Goal: Find specific page/section: Find specific page/section

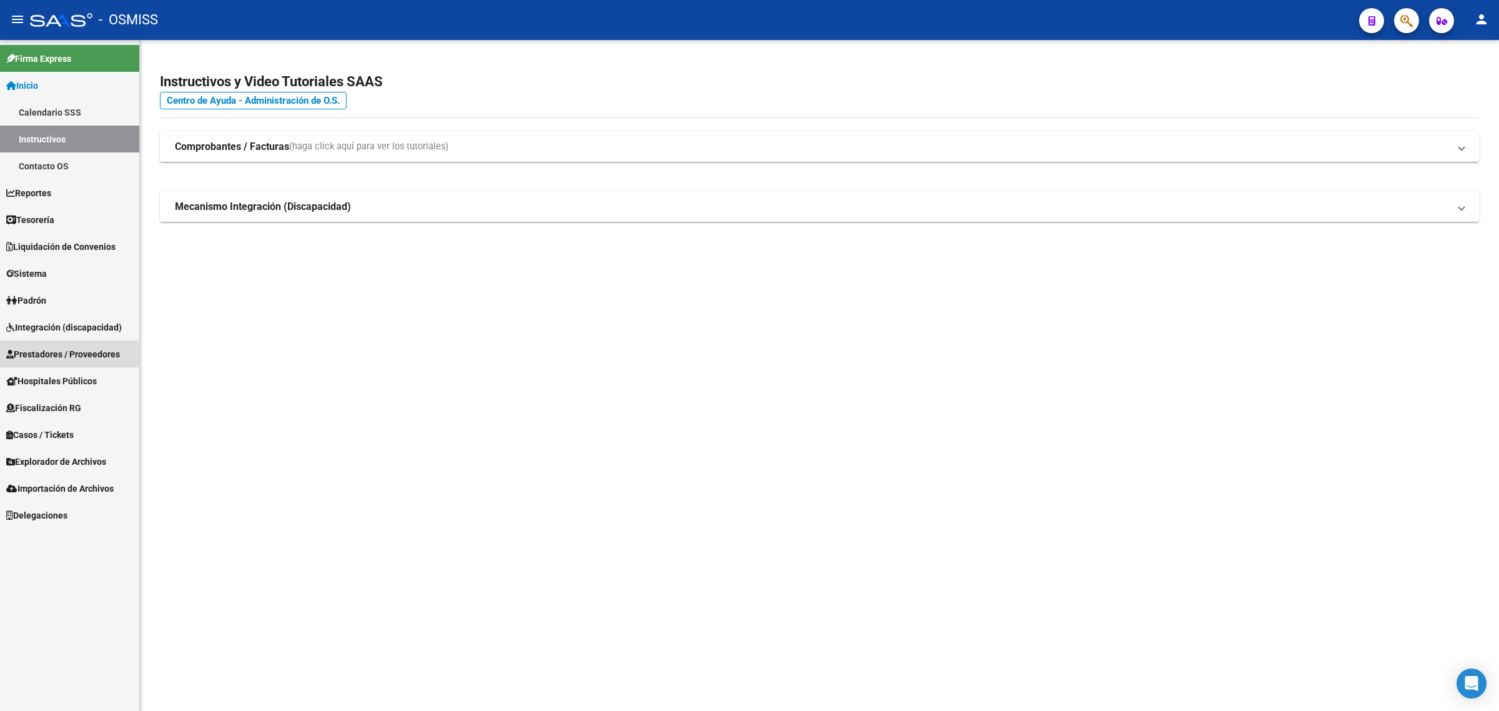
click at [87, 360] on link "Prestadores / Proveedores" at bounding box center [69, 353] width 139 height 27
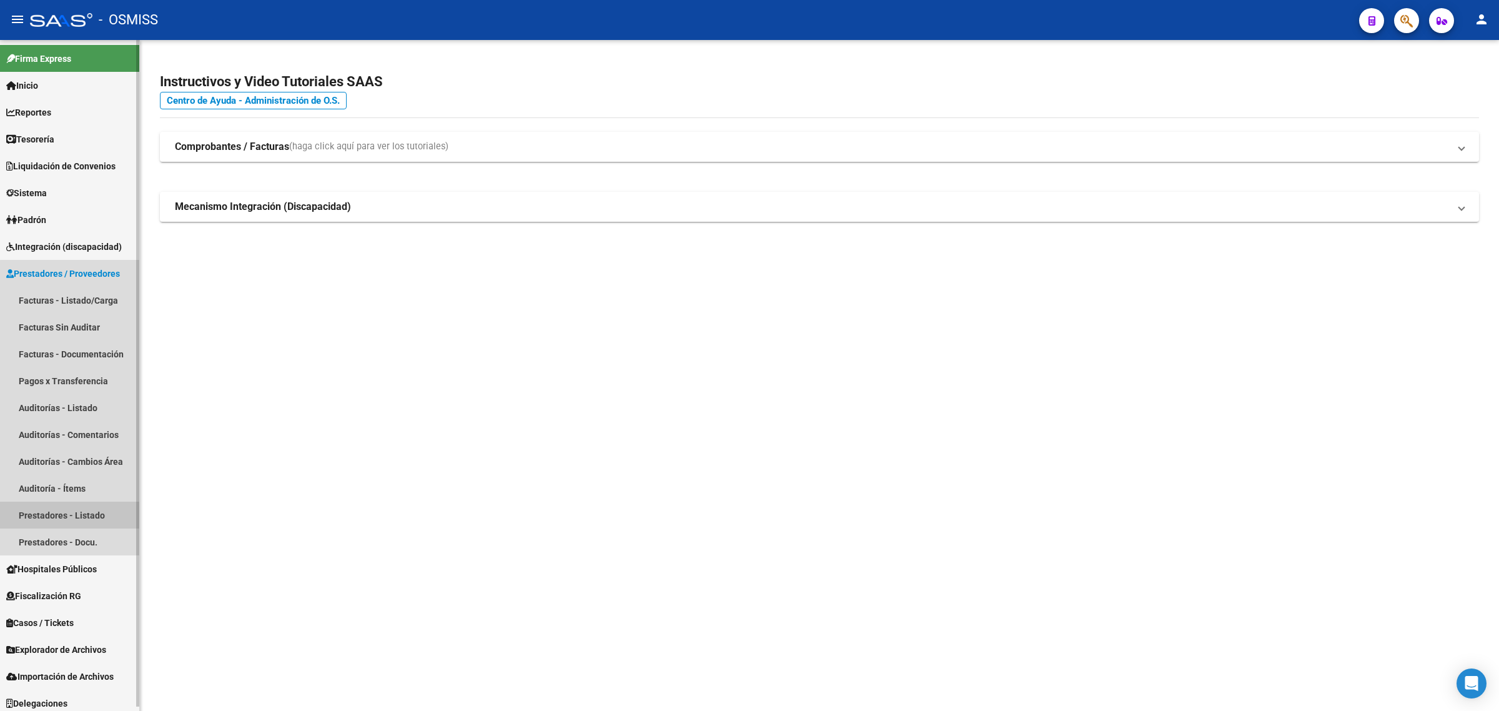
click at [101, 520] on link "Prestadores - Listado" at bounding box center [69, 514] width 139 height 27
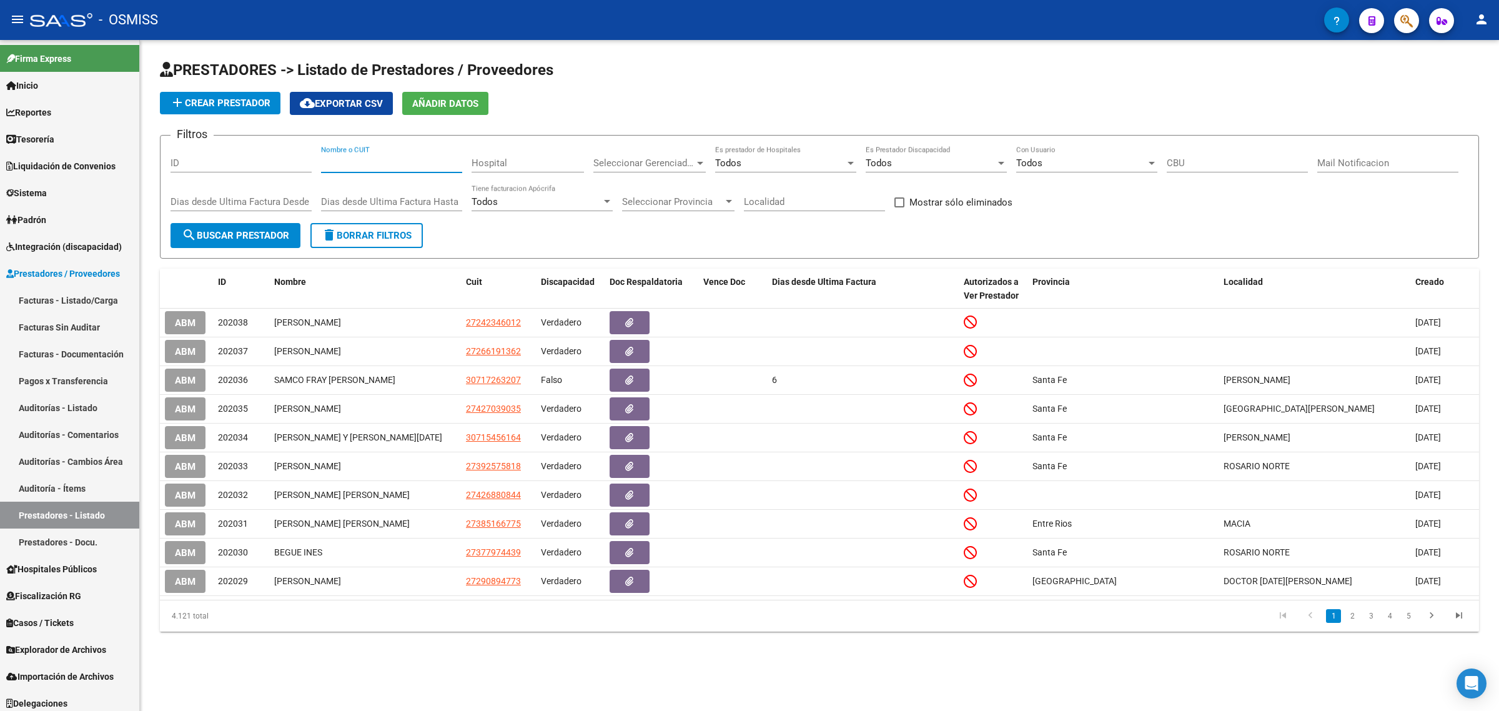
click at [356, 162] on input "Nombre o CUIT" at bounding box center [391, 162] width 141 height 11
paste input "27379600374"
type input "27379600374"
click at [250, 232] on span "search Buscar Prestador" at bounding box center [235, 235] width 107 height 11
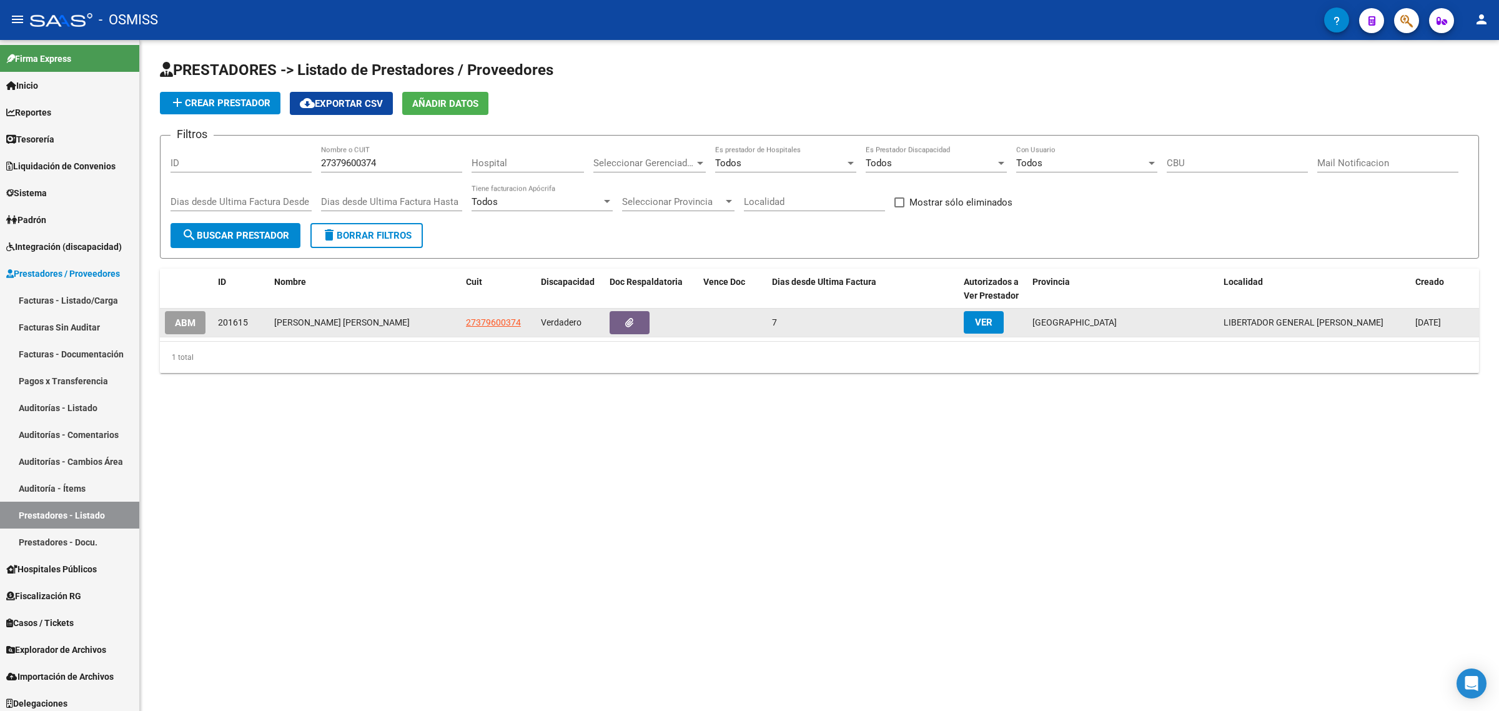
click at [199, 320] on button "ABM" at bounding box center [185, 322] width 41 height 23
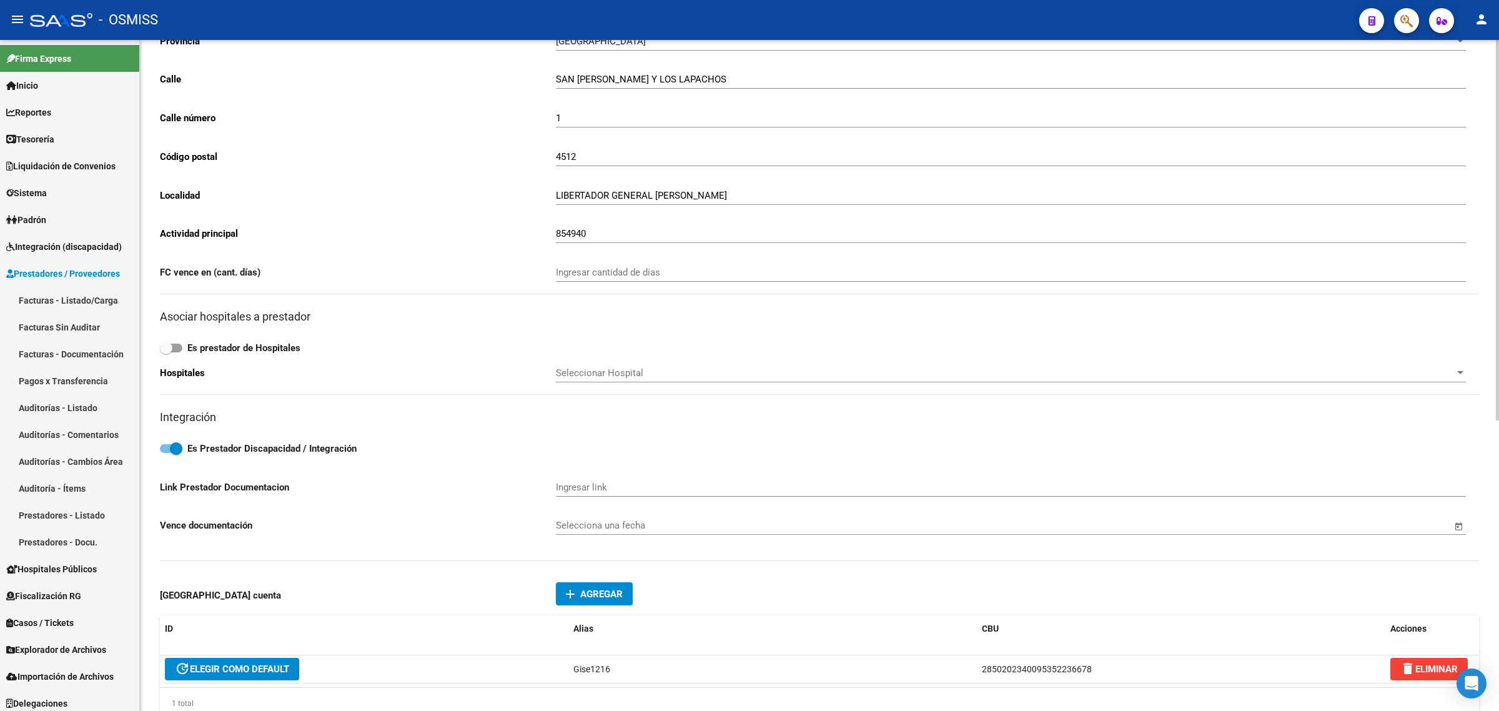
scroll to position [234, 0]
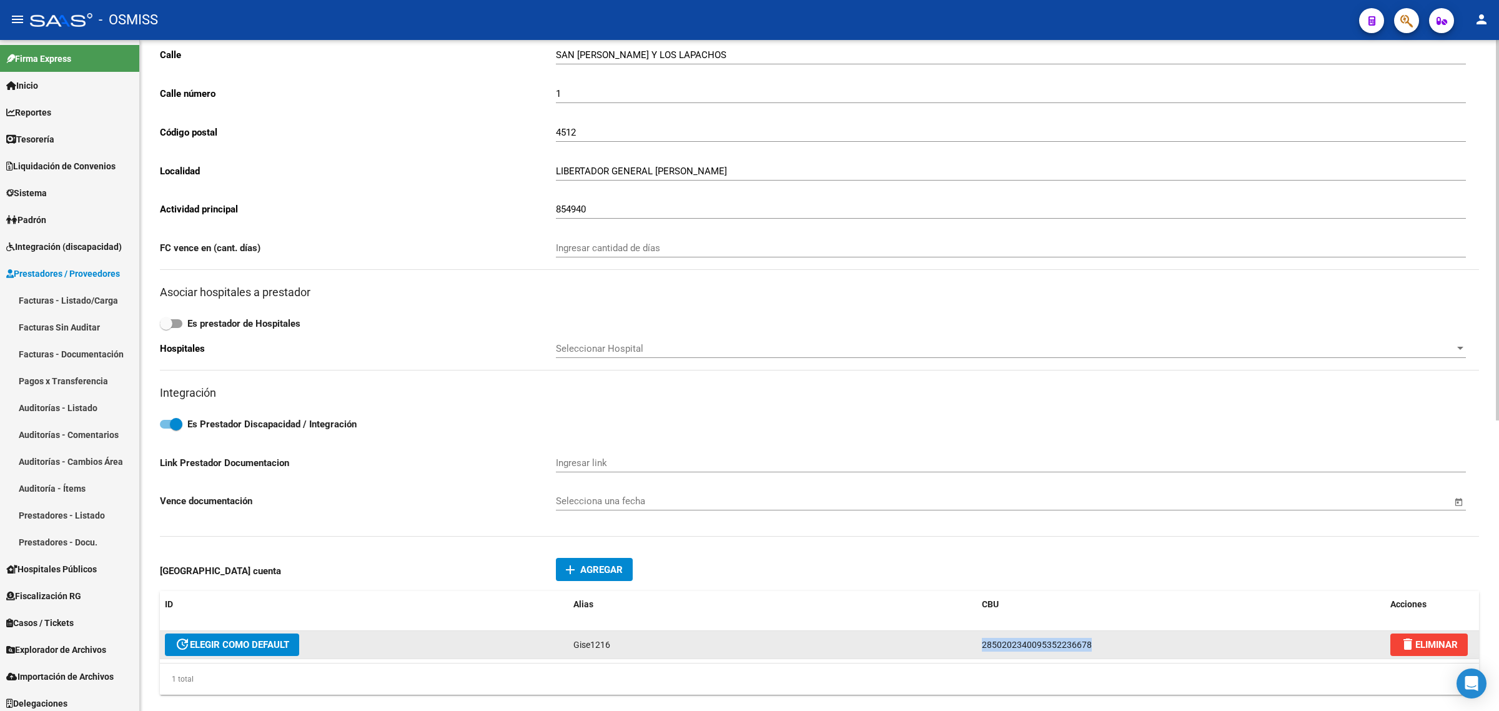
drag, startPoint x: 1081, startPoint y: 638, endPoint x: 920, endPoint y: 638, distance: 161.1
click at [925, 640] on div "update ELEGIR COMO DEFAULT Gise1216 2850202340095352236678 delete ELIMINAR" at bounding box center [819, 645] width 1319 height 28
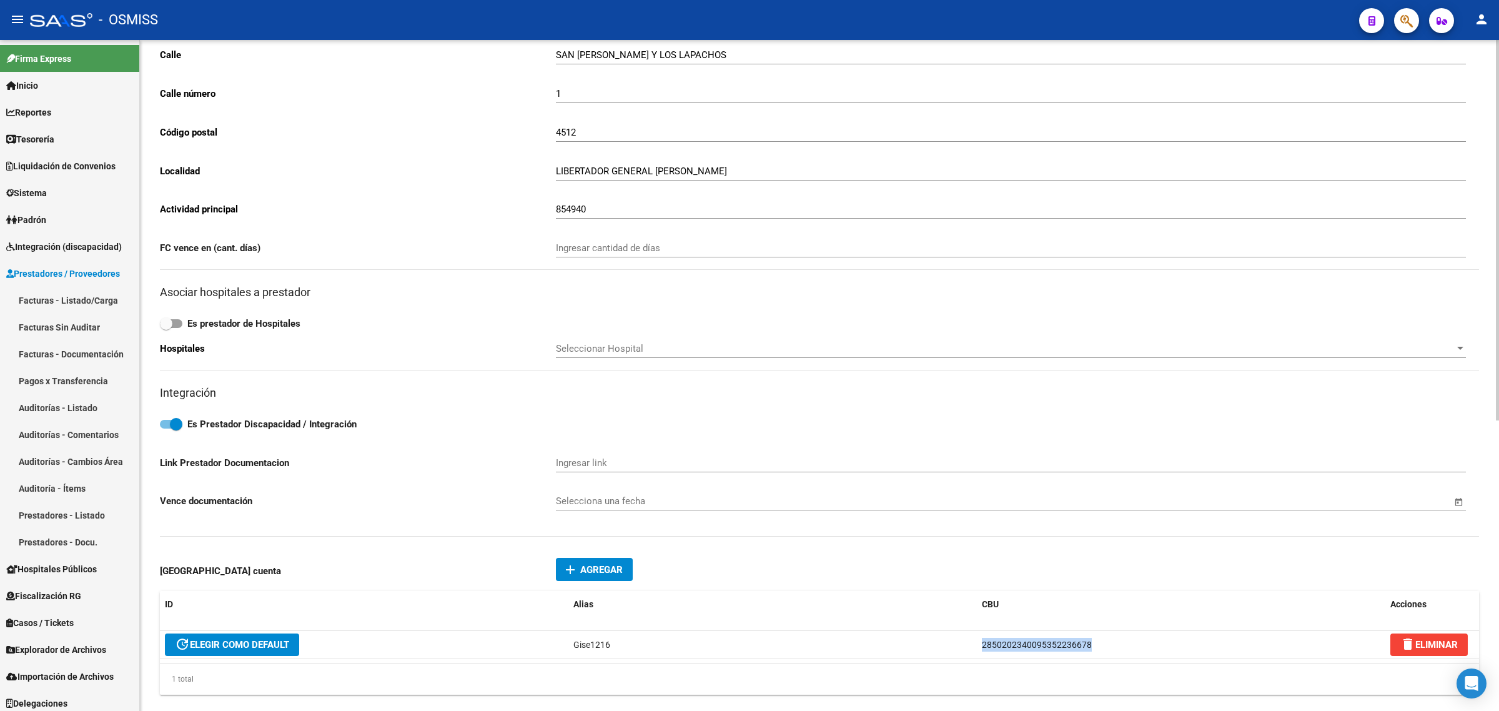
copy div "2850202340095352236678"
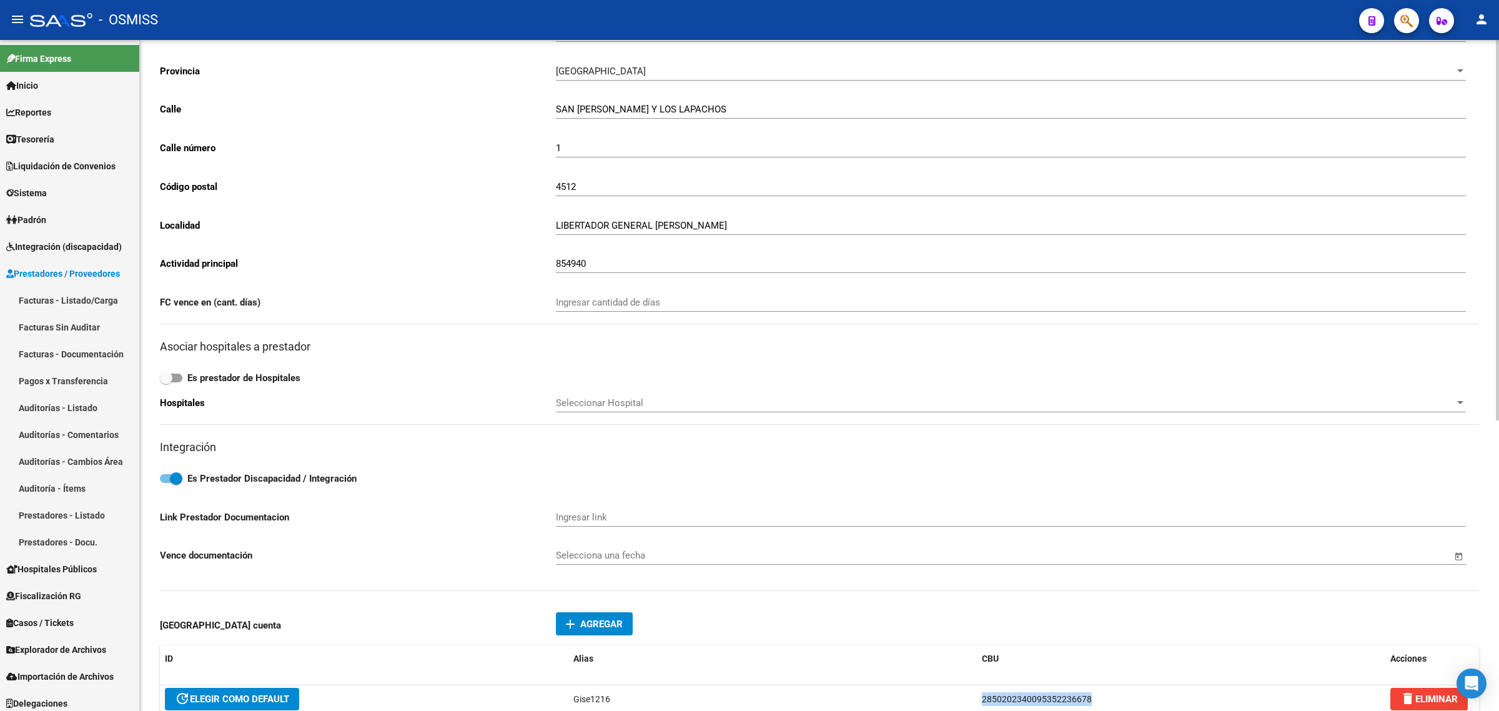
scroll to position [0, 0]
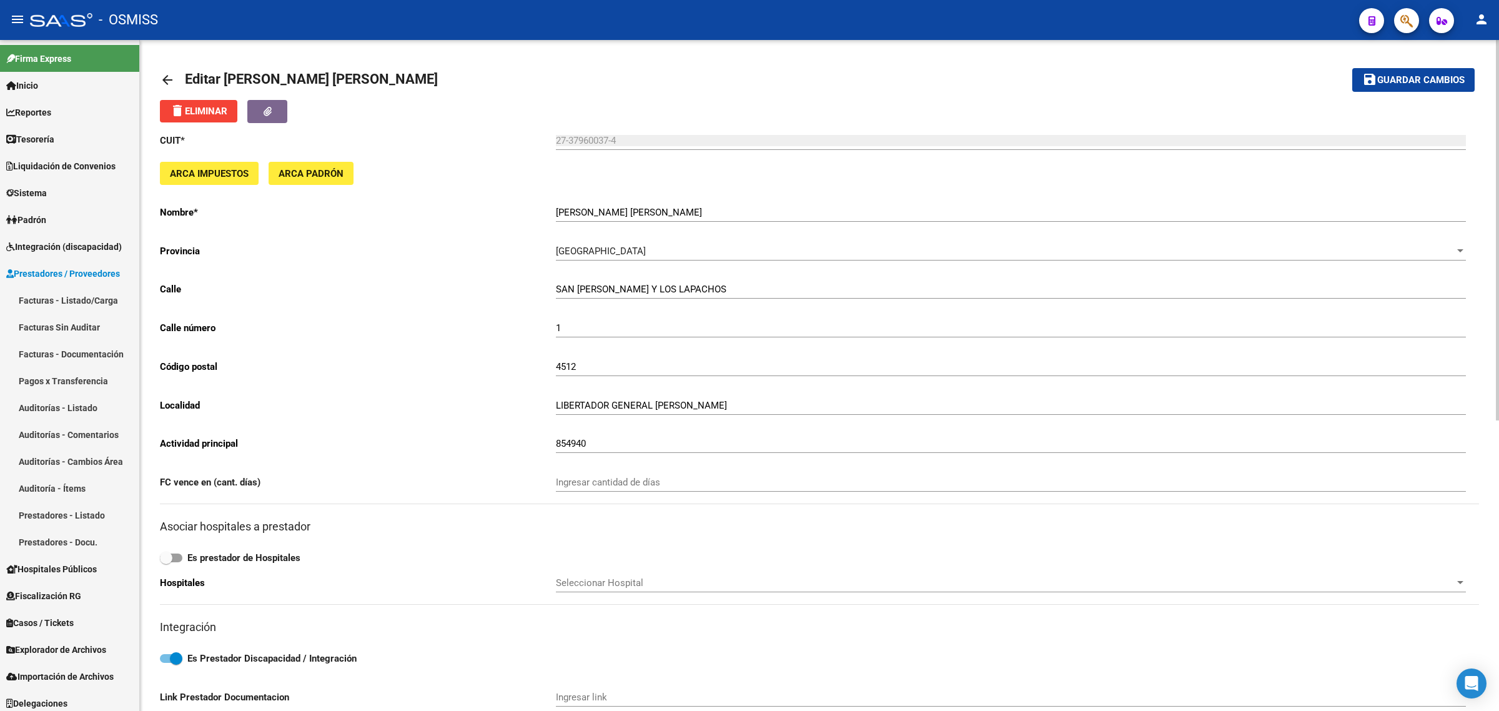
click at [169, 78] on mat-icon "arrow_back" at bounding box center [167, 79] width 15 height 15
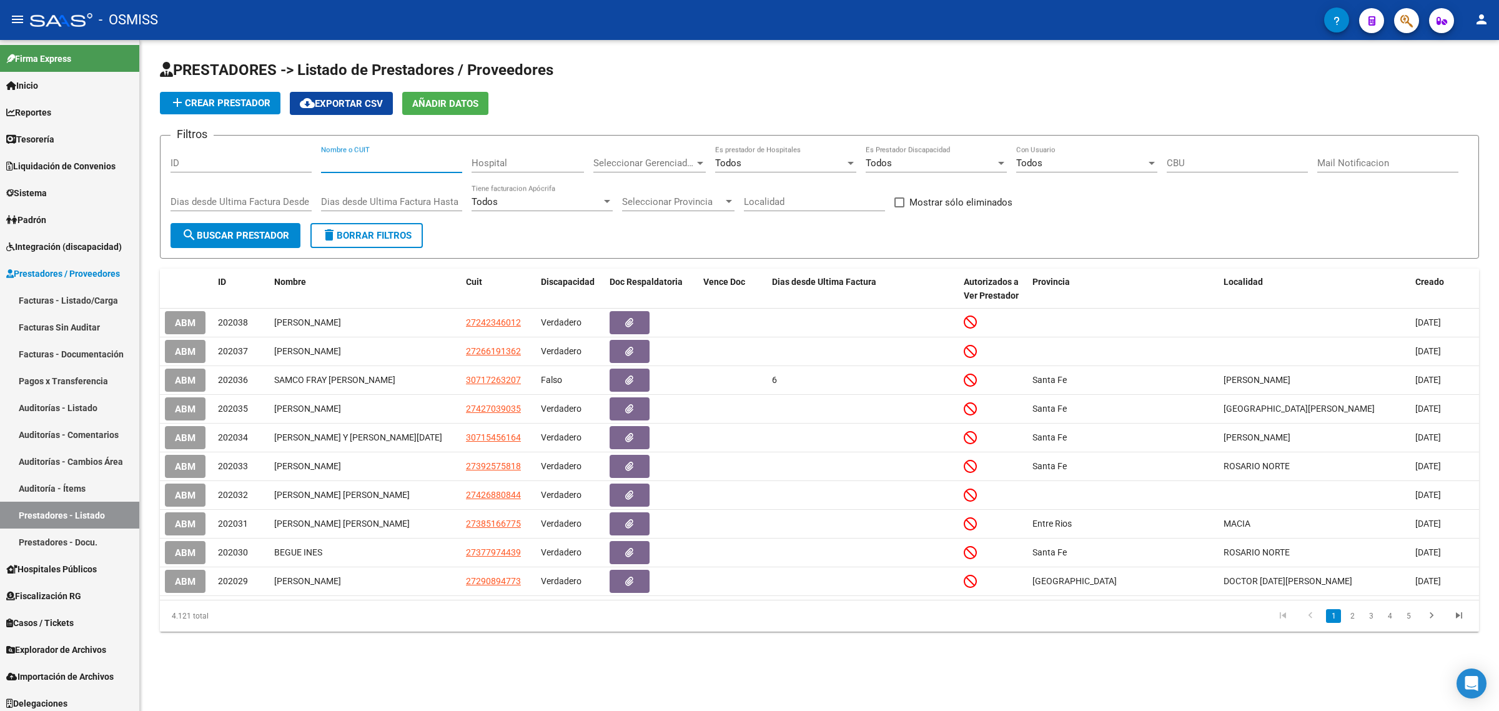
click at [418, 162] on input "Nombre o CUIT" at bounding box center [391, 162] width 141 height 11
type input "v"
click at [245, 237] on span "search Buscar Prestador" at bounding box center [235, 235] width 107 height 11
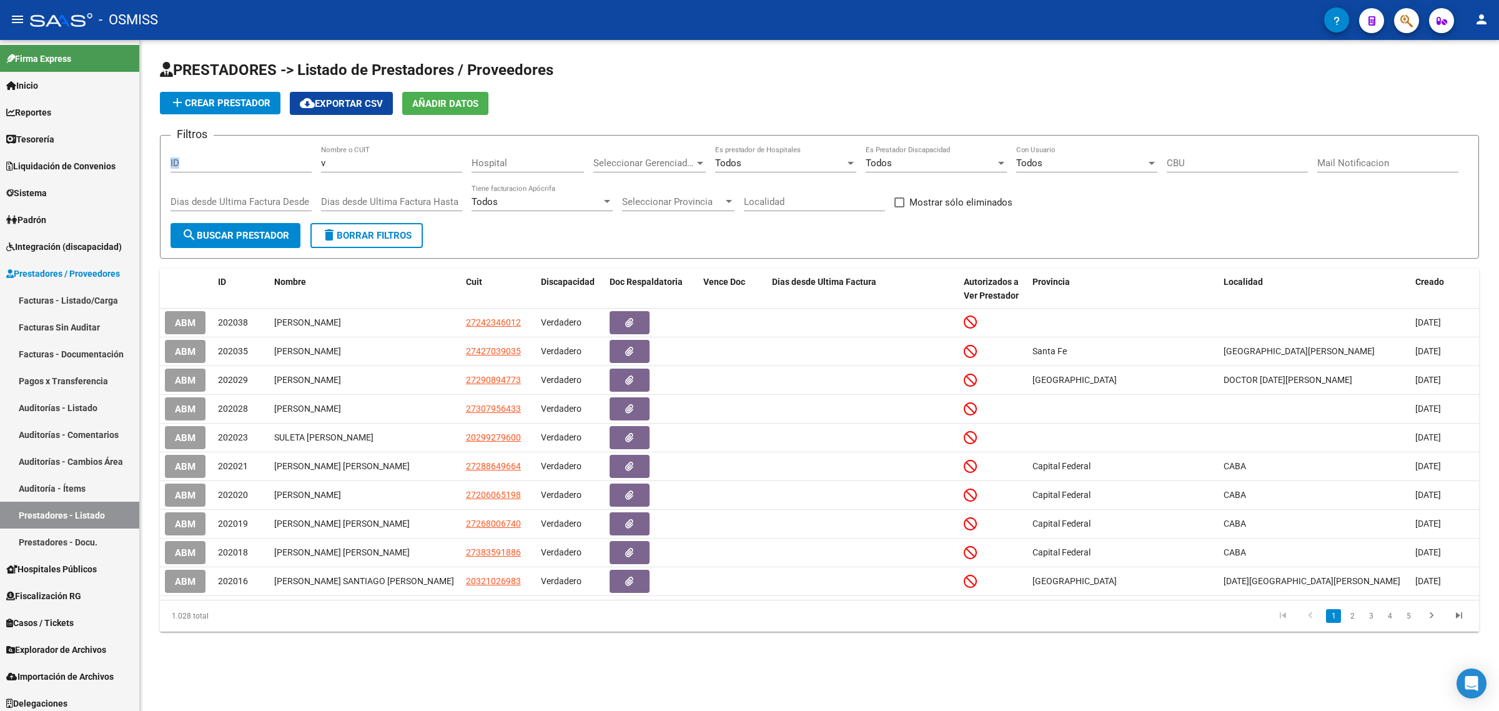
drag, startPoint x: 350, startPoint y: 169, endPoint x: 279, endPoint y: 160, distance: 72.3
click at [283, 159] on div "Filtros ID v Nombre o CUIT Hospital Seleccionar Gerenciador Seleccionar Gerenci…" at bounding box center [819, 184] width 1298 height 77
paste input "text"
click at [328, 167] on input "v" at bounding box center [391, 162] width 141 height 11
paste input "27-22604411-1"
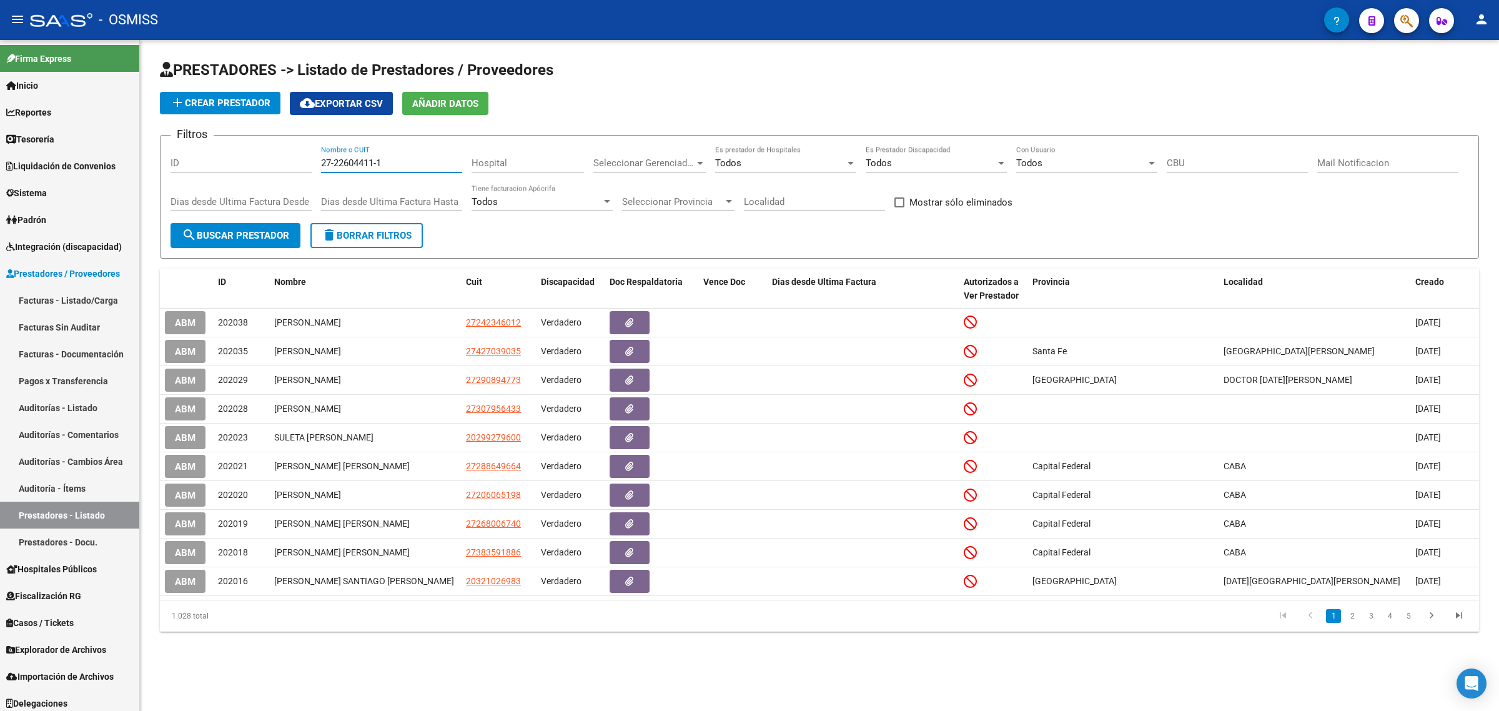
click at [250, 244] on button "search Buscar Prestador" at bounding box center [235, 235] width 130 height 25
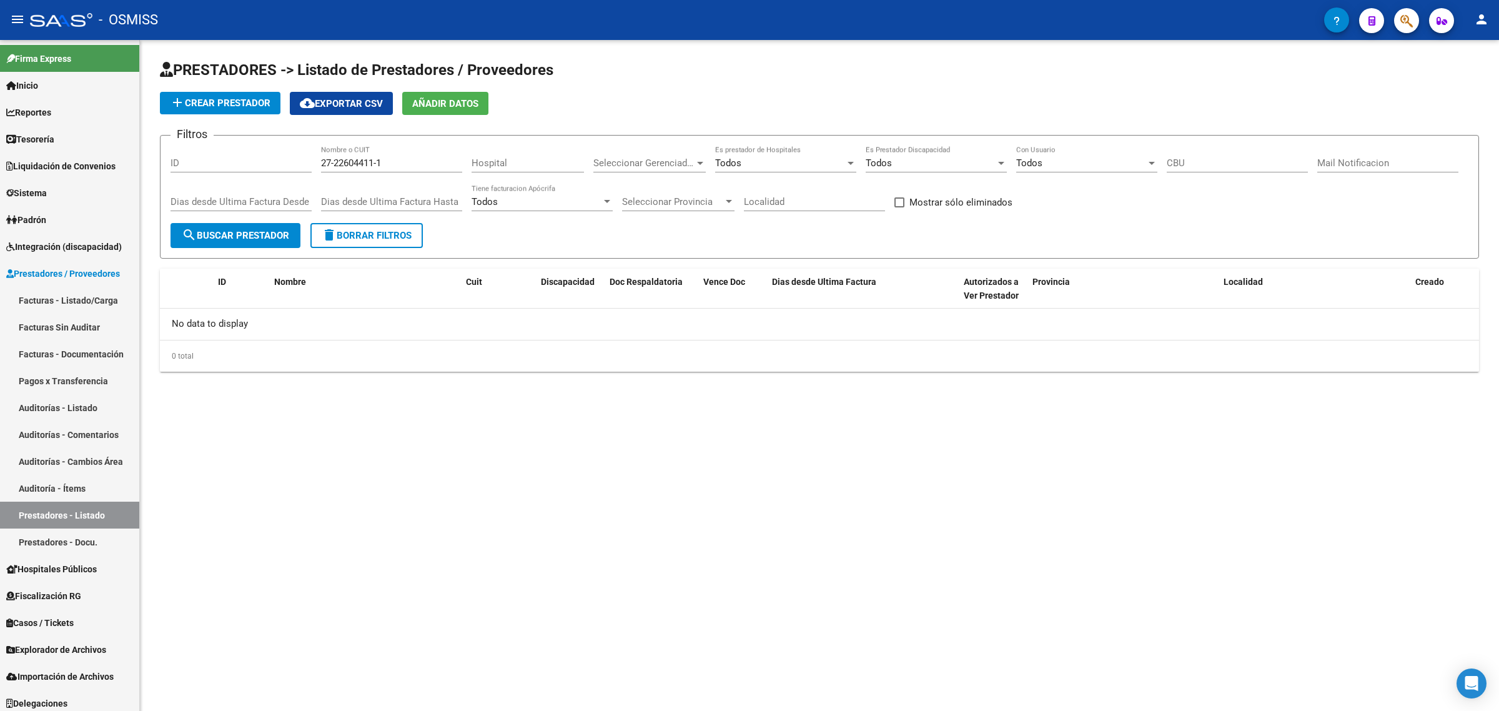
click at [376, 159] on input "27-22604411-1" at bounding box center [391, 162] width 141 height 11
click at [378, 160] on input "27-22604411-1" at bounding box center [391, 162] width 141 height 11
type input "27226044111"
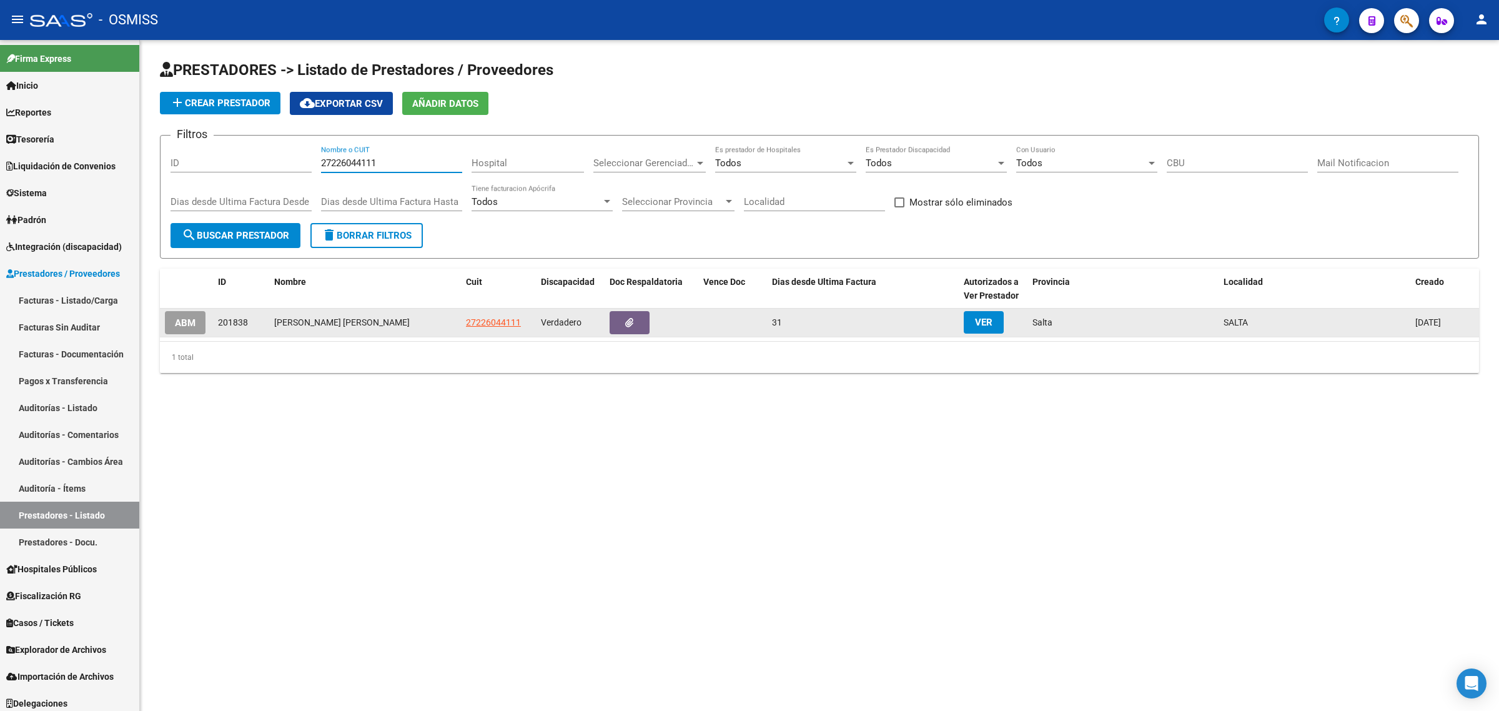
click at [188, 319] on span "ABM" at bounding box center [185, 322] width 21 height 11
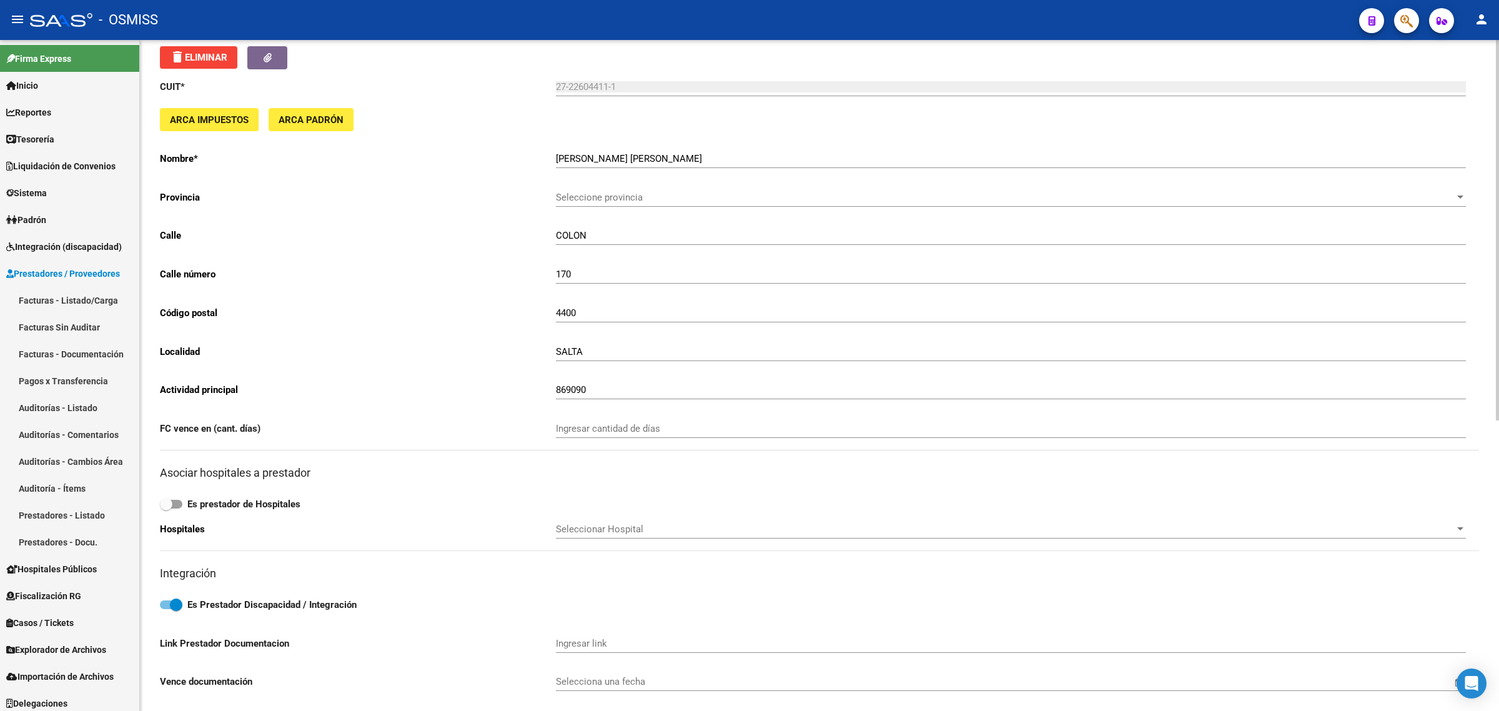
scroll to position [312, 0]
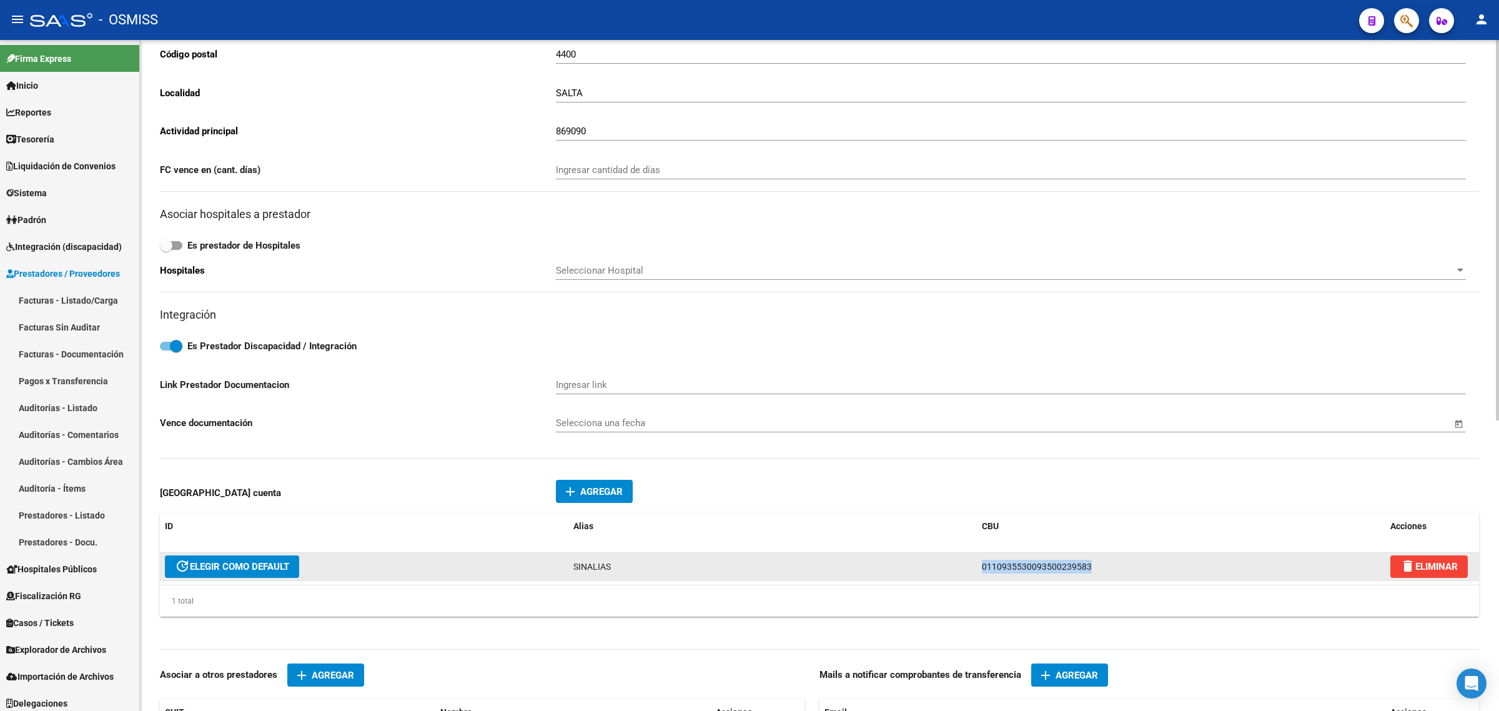
drag, startPoint x: 1120, startPoint y: 560, endPoint x: 904, endPoint y: 554, distance: 216.1
click at [904, 554] on div "update ELEGIR COMO DEFAULT SINALIAS 0110935530093500239583 delete ELIMINAR" at bounding box center [819, 567] width 1319 height 28
copy div "0110935530093500239583"
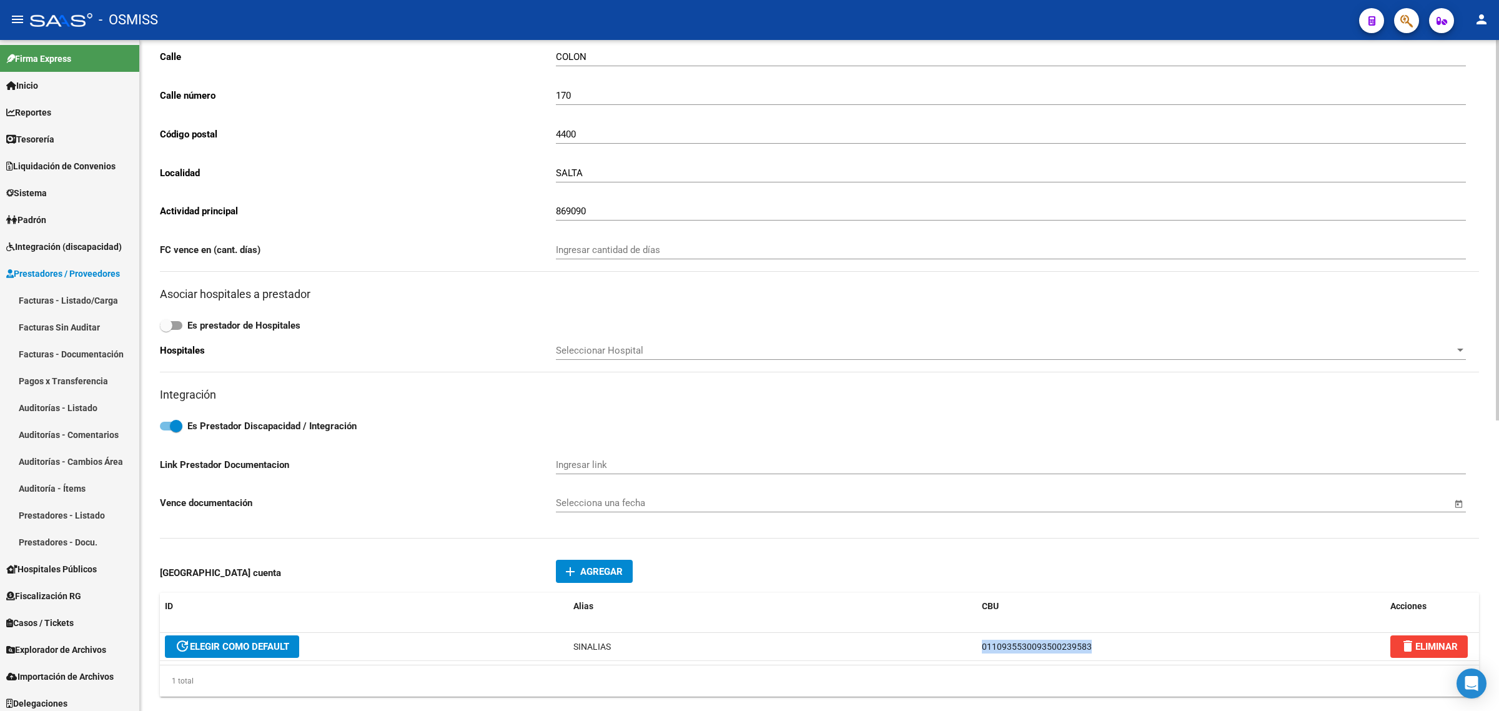
scroll to position [0, 0]
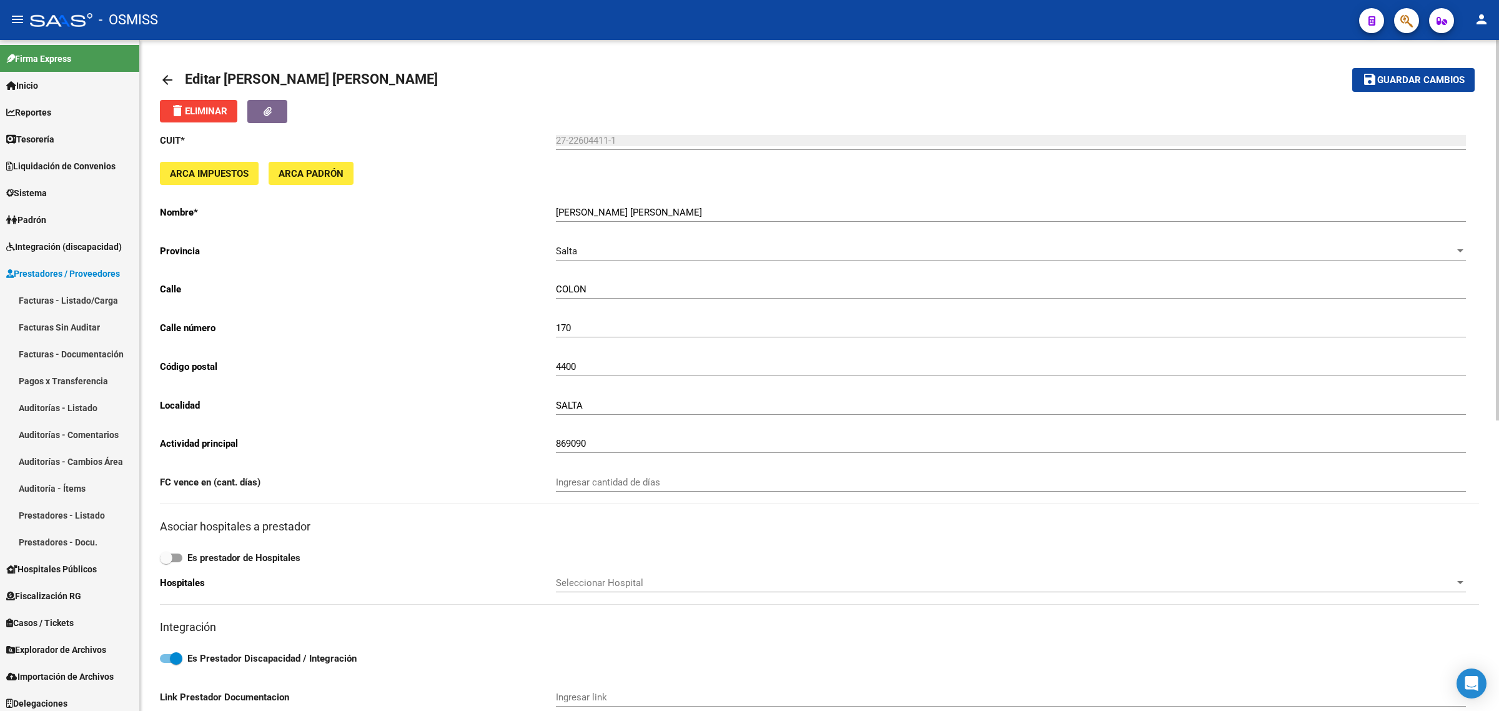
click at [161, 70] on link "arrow_back" at bounding box center [172, 79] width 25 height 29
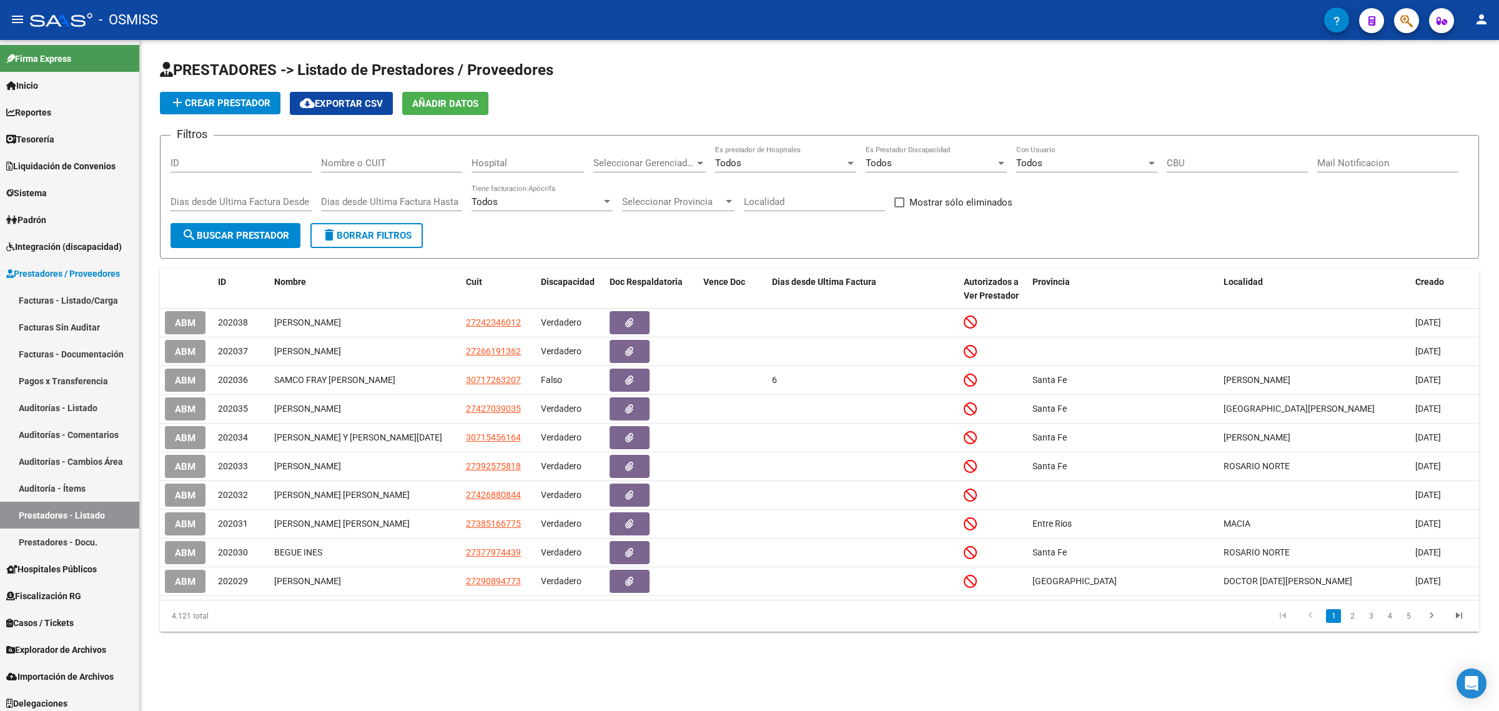
click at [413, 160] on input "Nombre o CUIT" at bounding box center [391, 162] width 141 height 11
paste input "27320452746"
type input "27320452746"
drag, startPoint x: 230, startPoint y: 236, endPoint x: 245, endPoint y: 238, distance: 15.7
click at [230, 237] on span "search Buscar Prestador" at bounding box center [235, 235] width 107 height 11
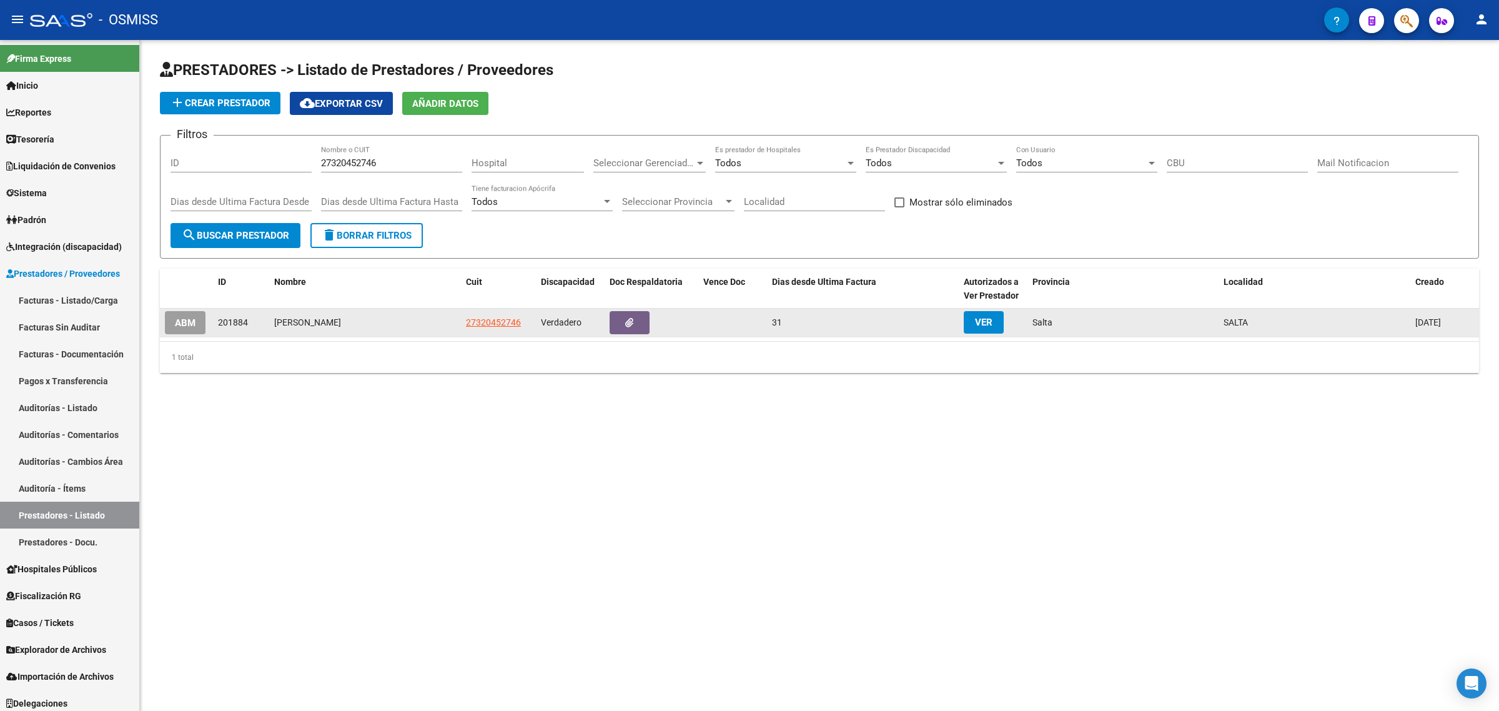
click at [177, 323] on span "ABM" at bounding box center [185, 322] width 21 height 11
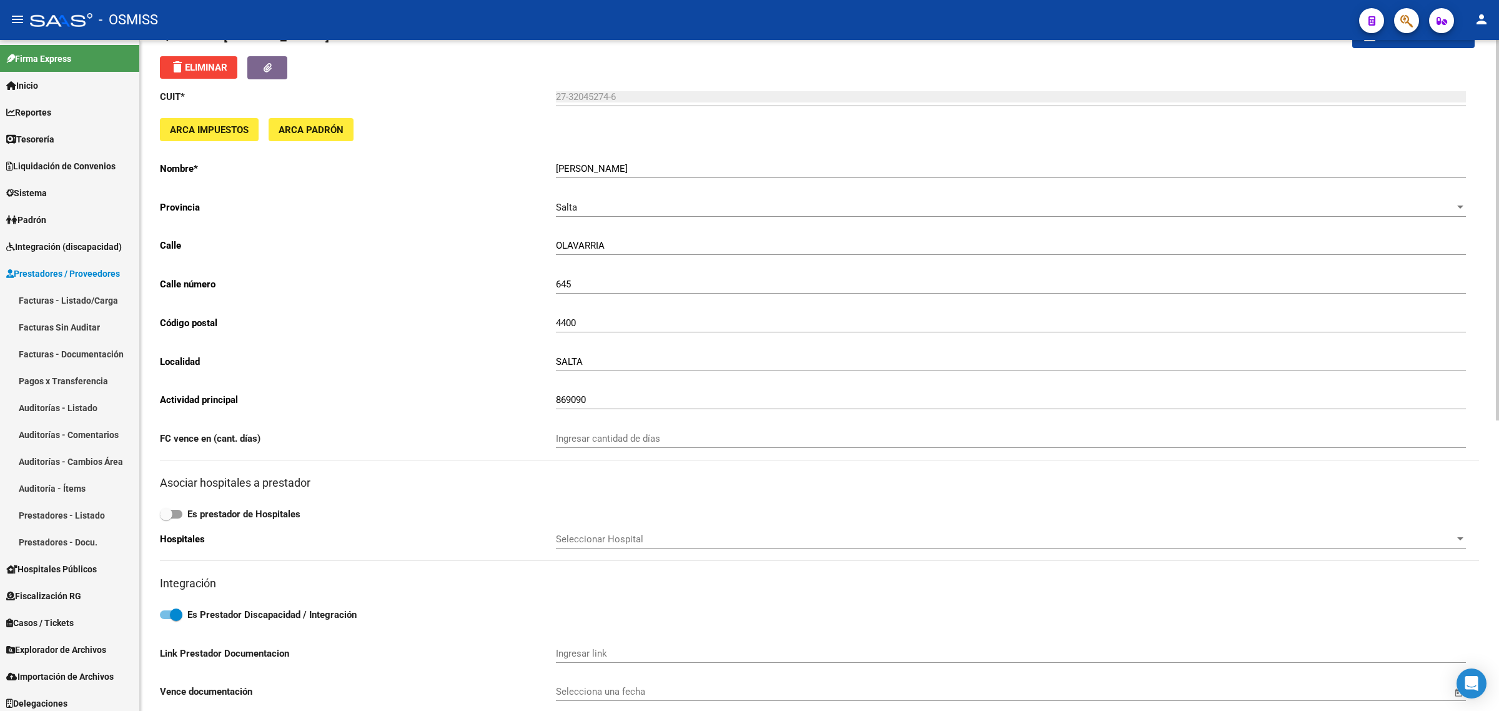
scroll to position [234, 0]
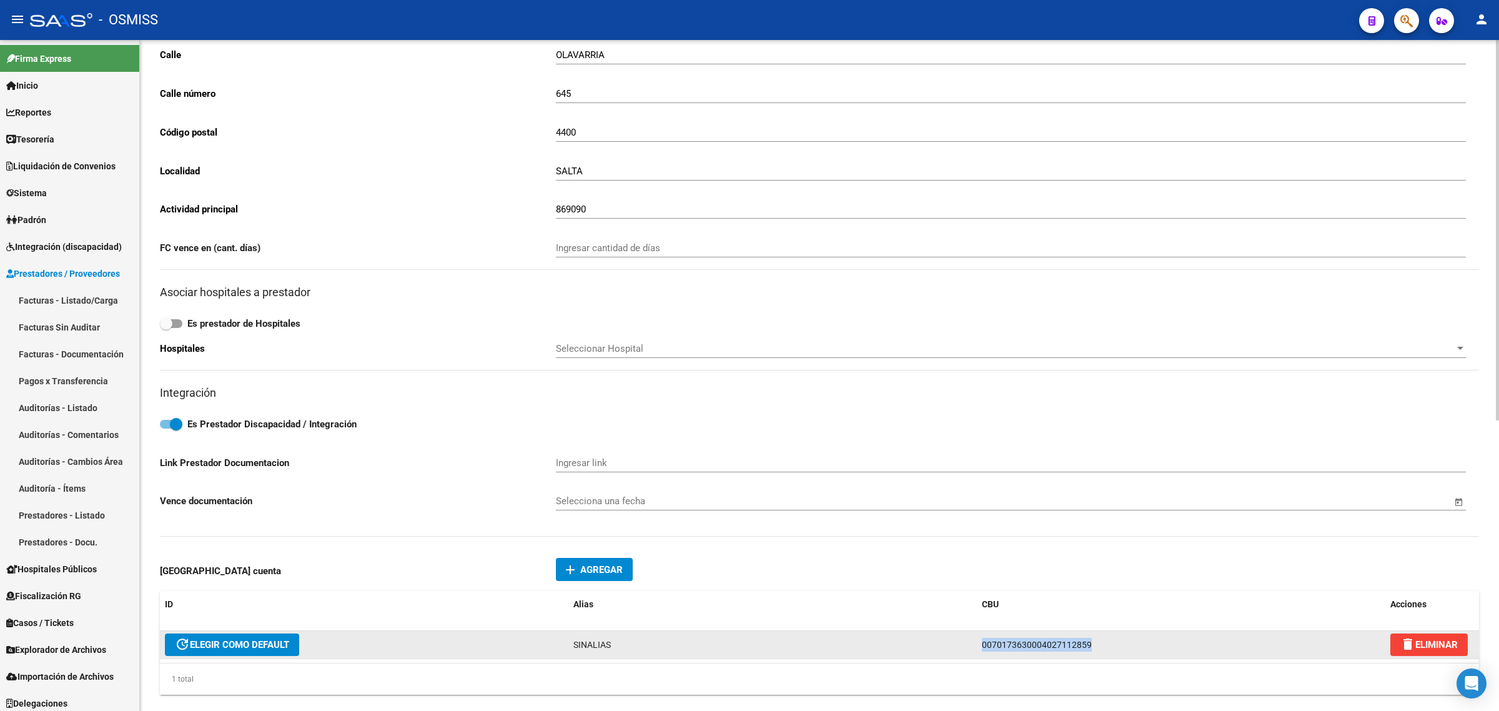
drag, startPoint x: 1098, startPoint y: 641, endPoint x: 897, endPoint y: 634, distance: 200.6
click at [906, 632] on div "update ELEGIR COMO DEFAULT SINALIAS 0070173630004027112859 delete ELIMINAR" at bounding box center [819, 645] width 1319 height 28
copy div "0070173630004027112859"
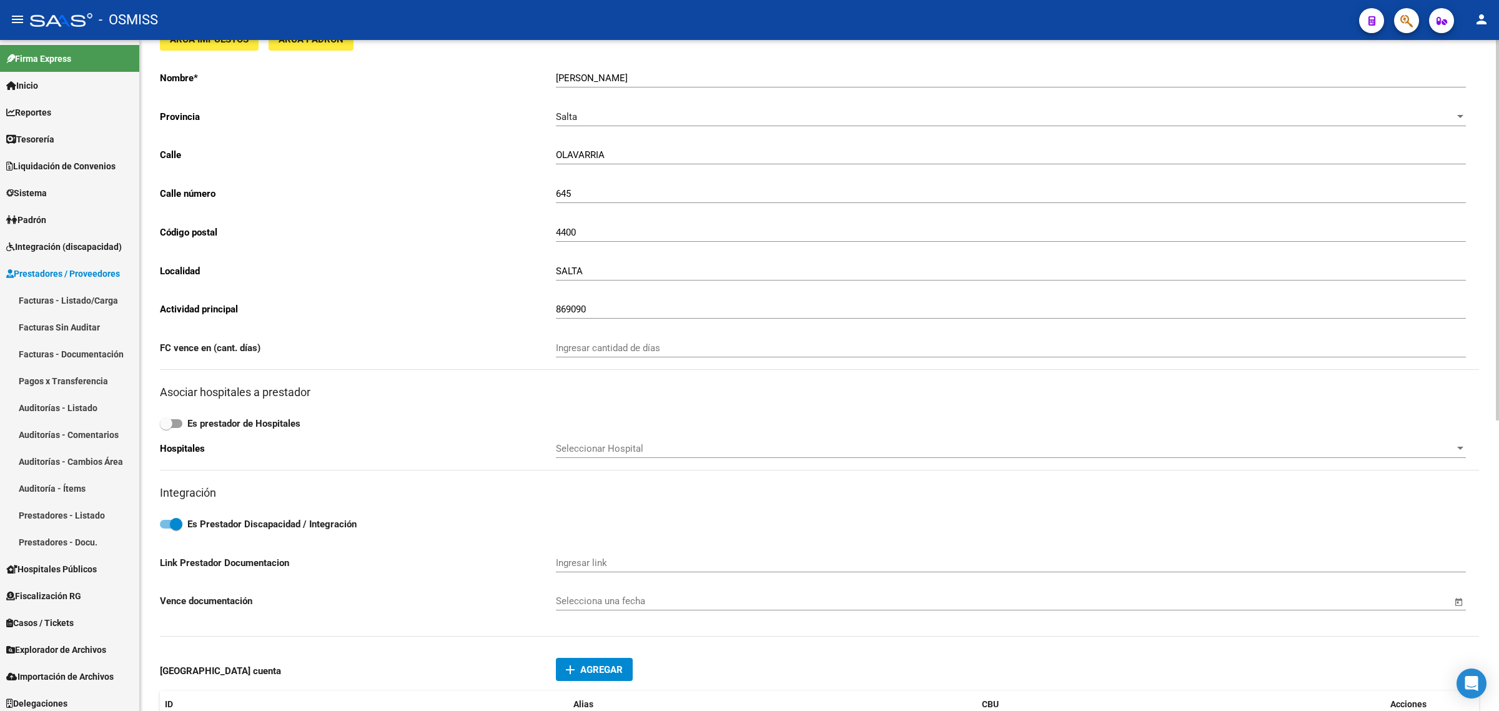
scroll to position [0, 0]
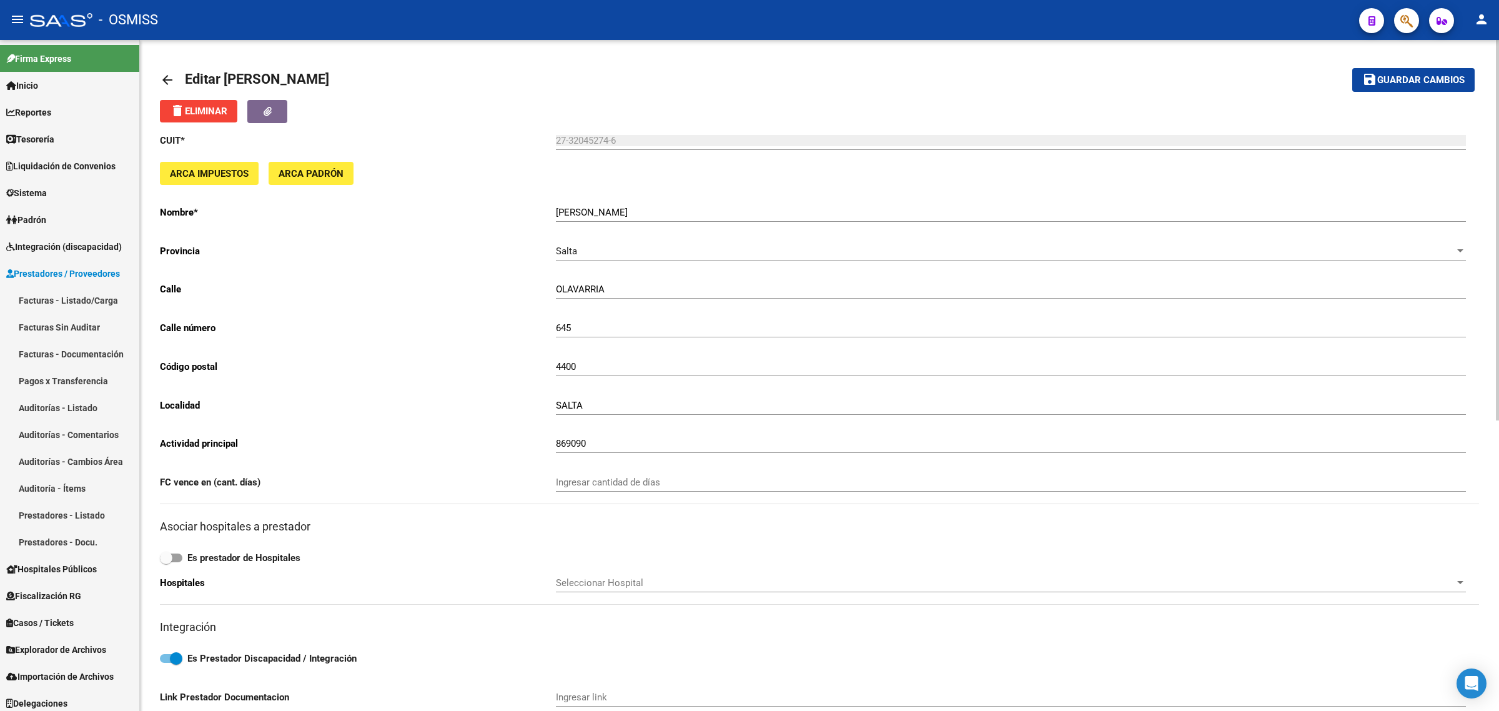
click at [170, 82] on mat-icon "arrow_back" at bounding box center [167, 79] width 15 height 15
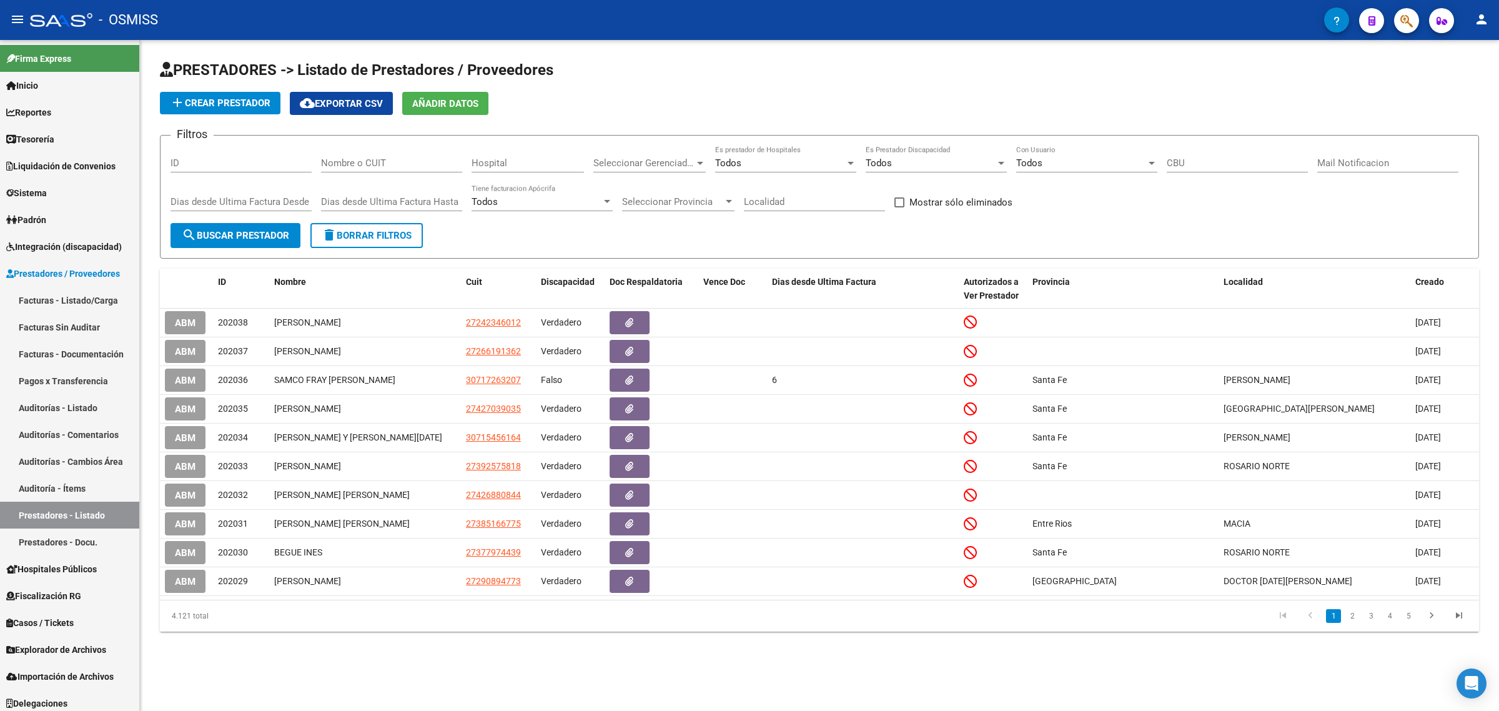
click at [417, 164] on input "Nombre o CUIT" at bounding box center [391, 162] width 141 height 11
paste input "27368909810"
type input "27368909810"
click at [262, 230] on span "search Buscar Prestador" at bounding box center [235, 235] width 107 height 11
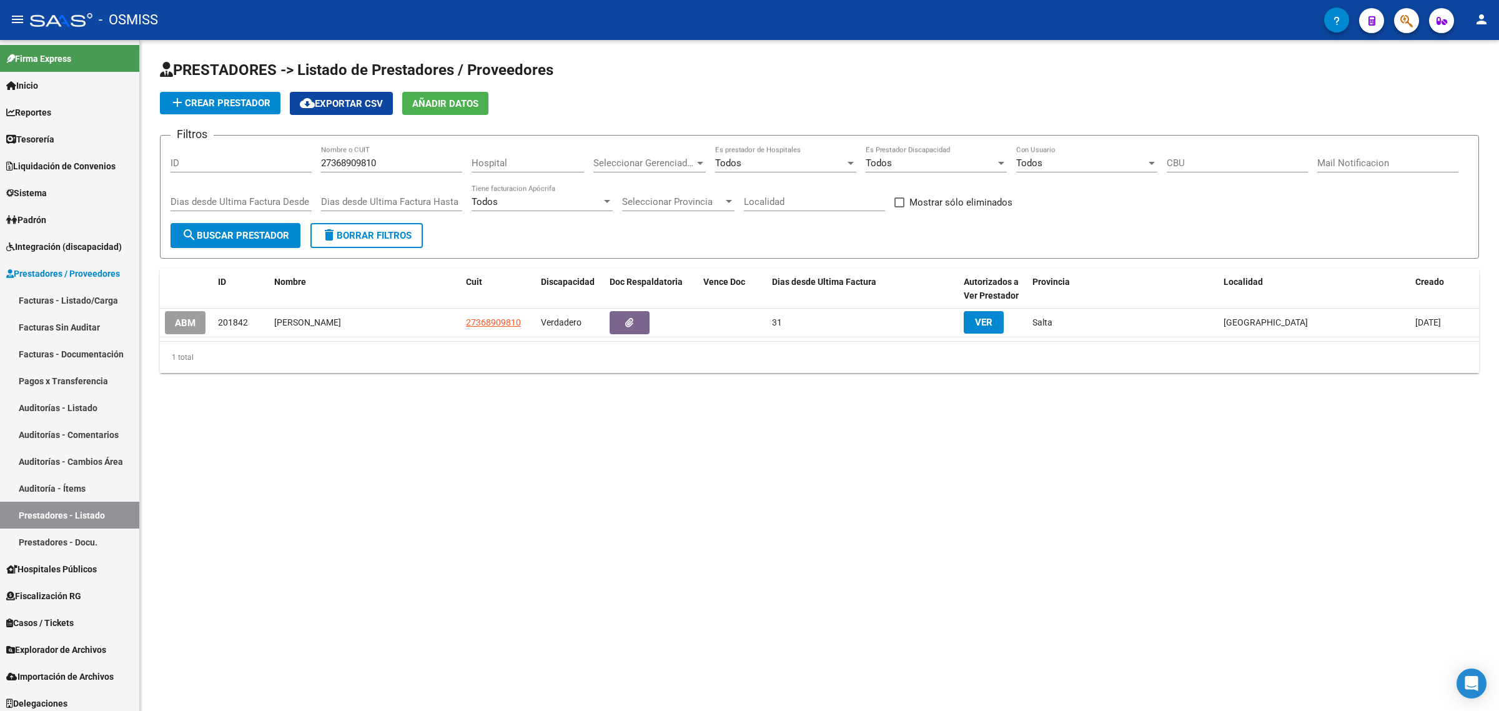
click at [264, 230] on span "search Buscar Prestador" at bounding box center [235, 235] width 107 height 11
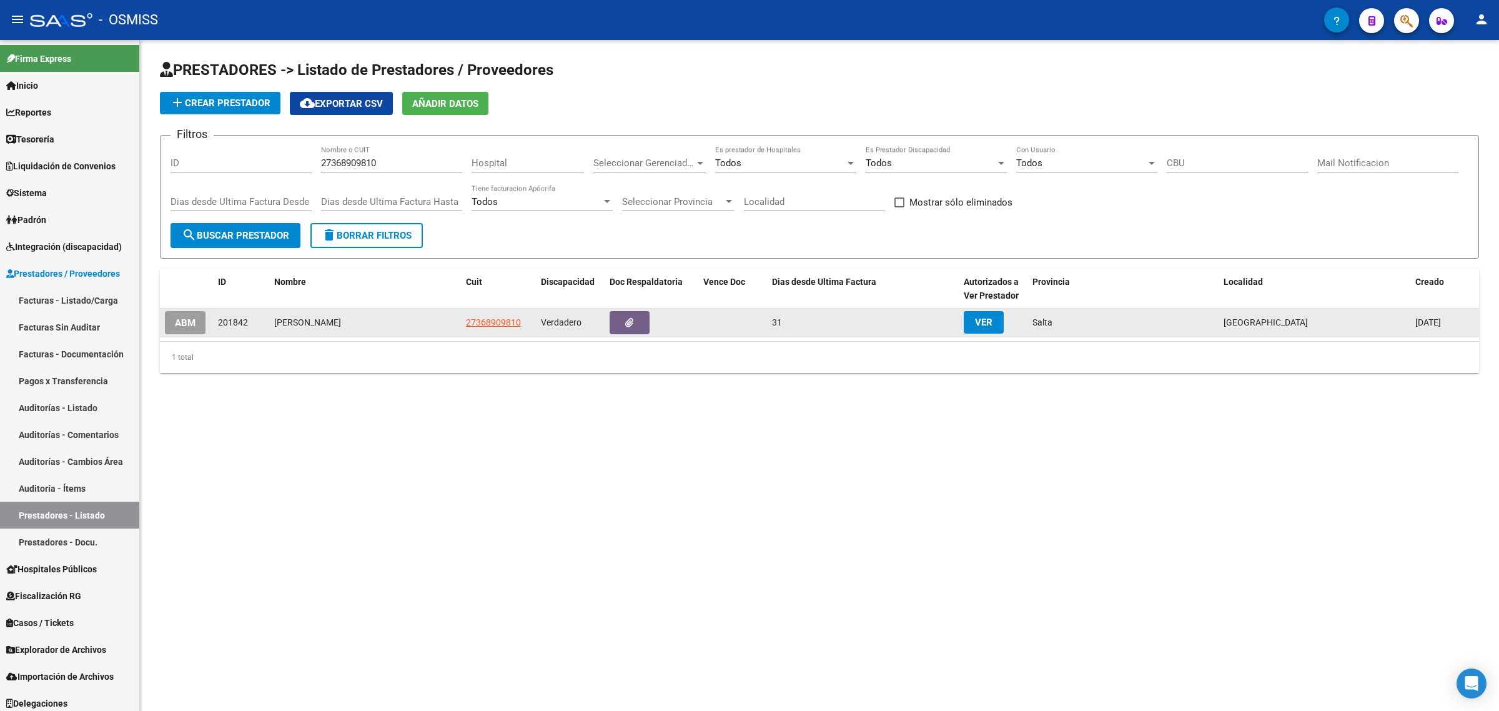
click at [162, 323] on datatable-body-cell "ABM" at bounding box center [186, 322] width 53 height 28
click at [183, 325] on span "ABM" at bounding box center [185, 322] width 21 height 11
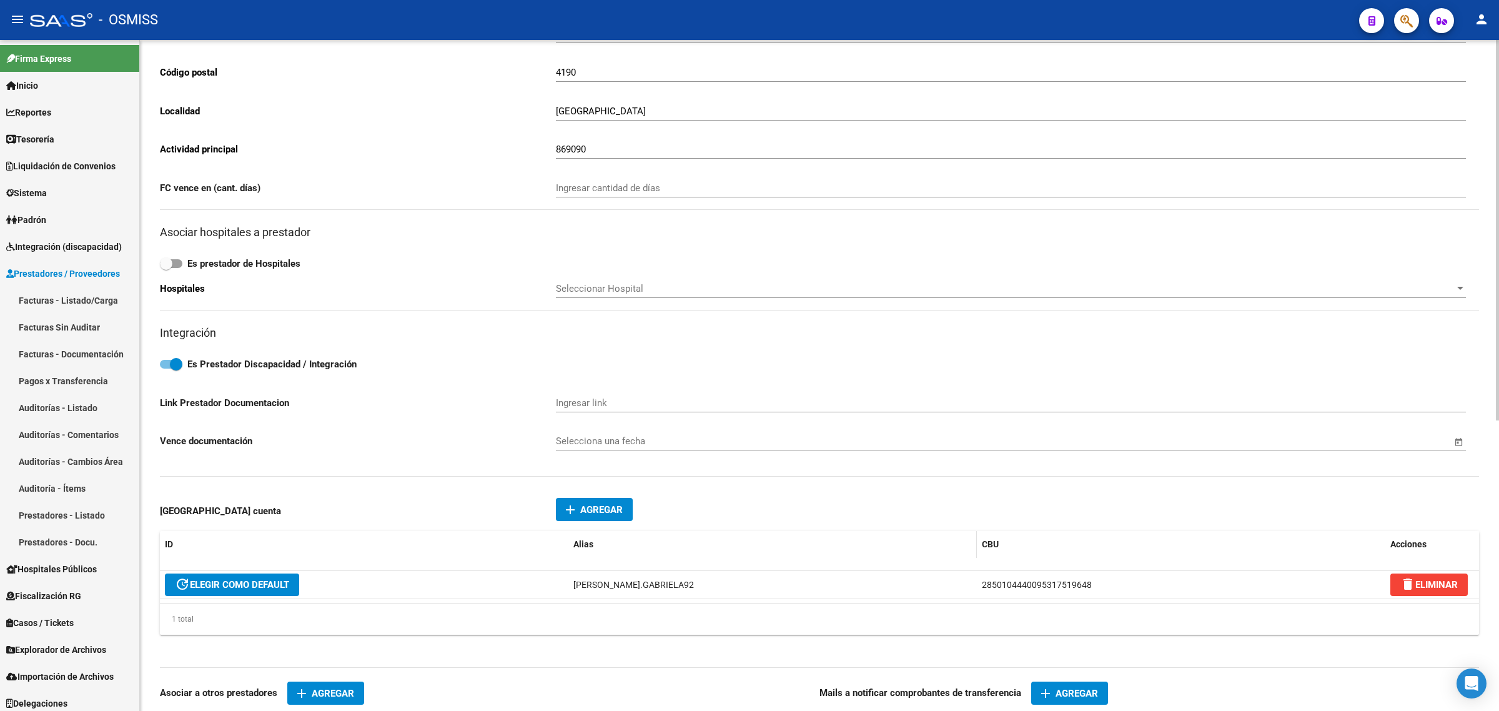
scroll to position [312, 0]
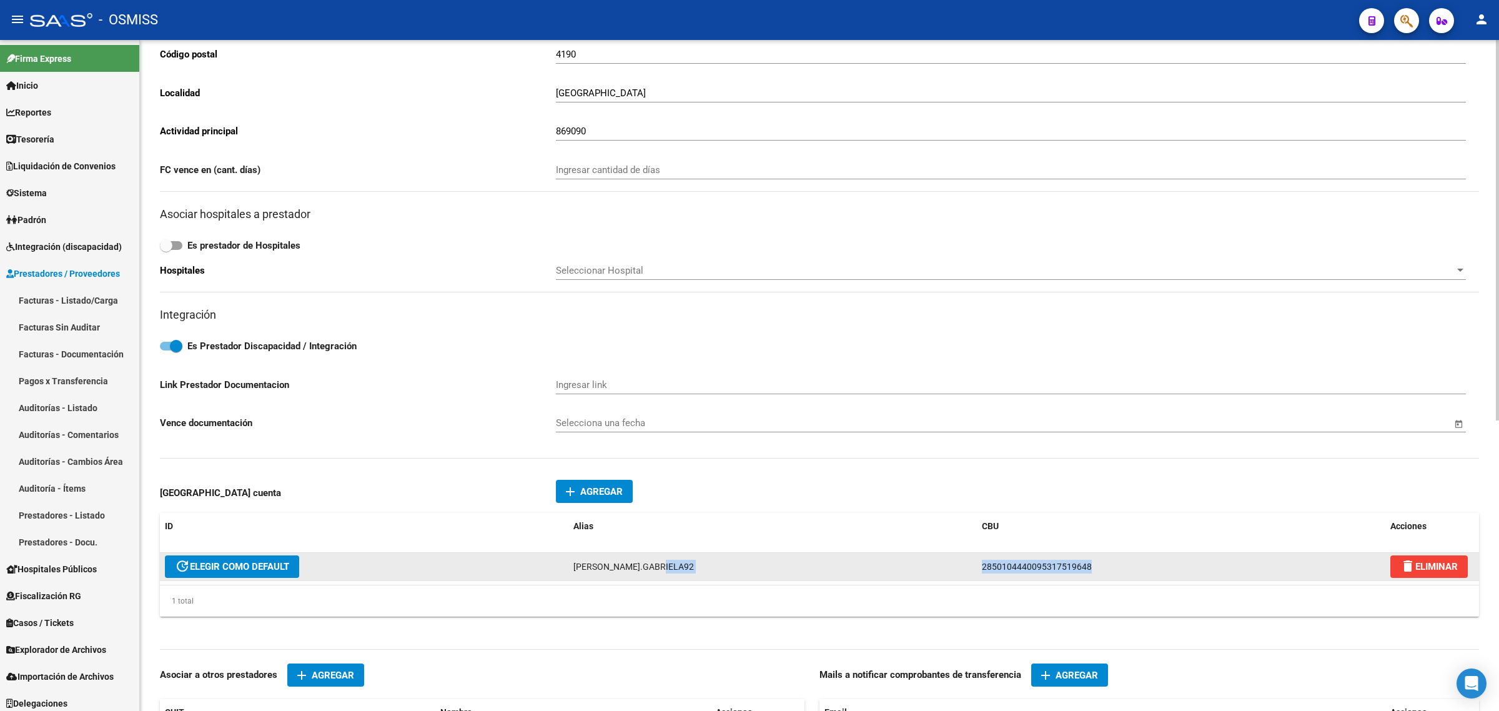
drag, startPoint x: 1097, startPoint y: 567, endPoint x: 866, endPoint y: 561, distance: 231.1
click at [868, 561] on div "update ELEGIR COMO DEFAULT [PERSON_NAME].GABRIELA92 2850104440095317519648 dele…" at bounding box center [819, 567] width 1319 height 28
copy div "2850104440095317519648"
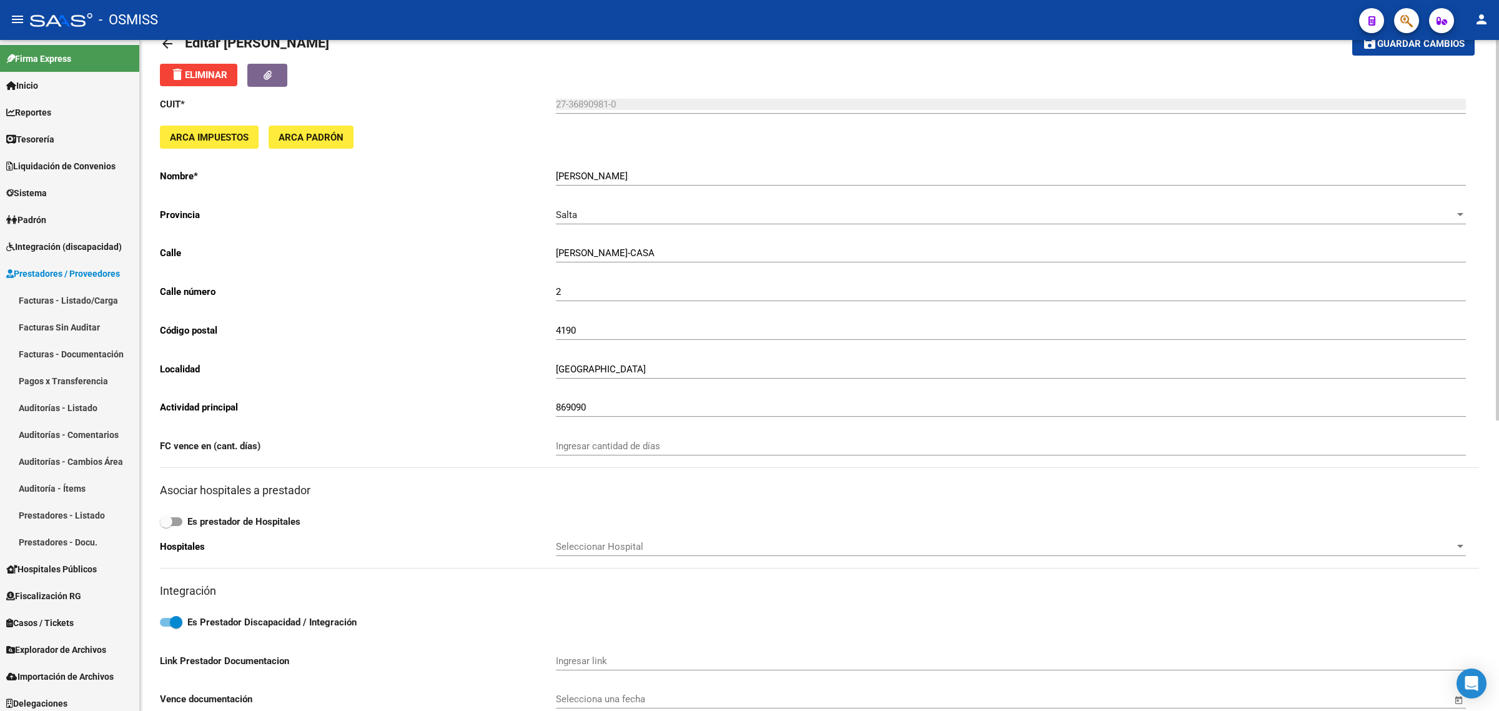
scroll to position [0, 0]
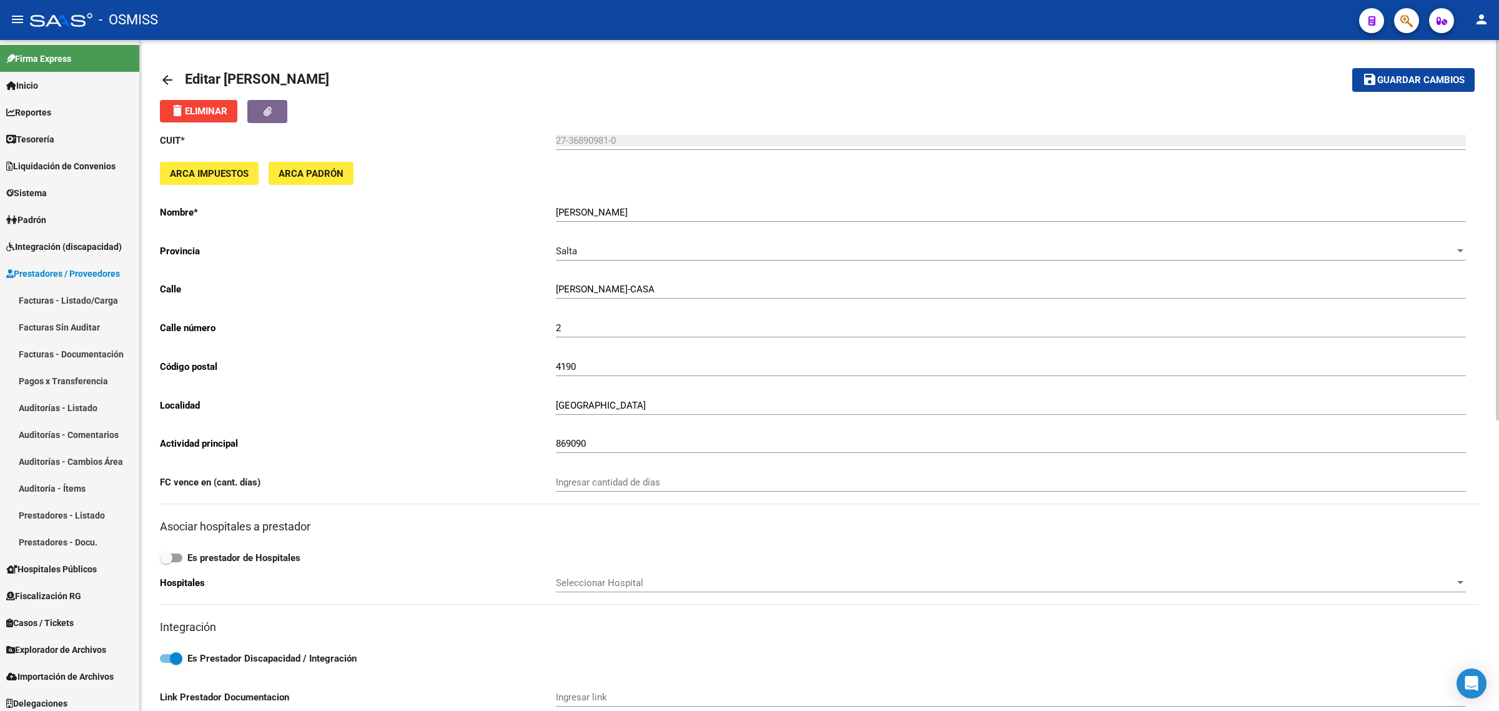
click at [167, 78] on mat-icon "arrow_back" at bounding box center [167, 79] width 15 height 15
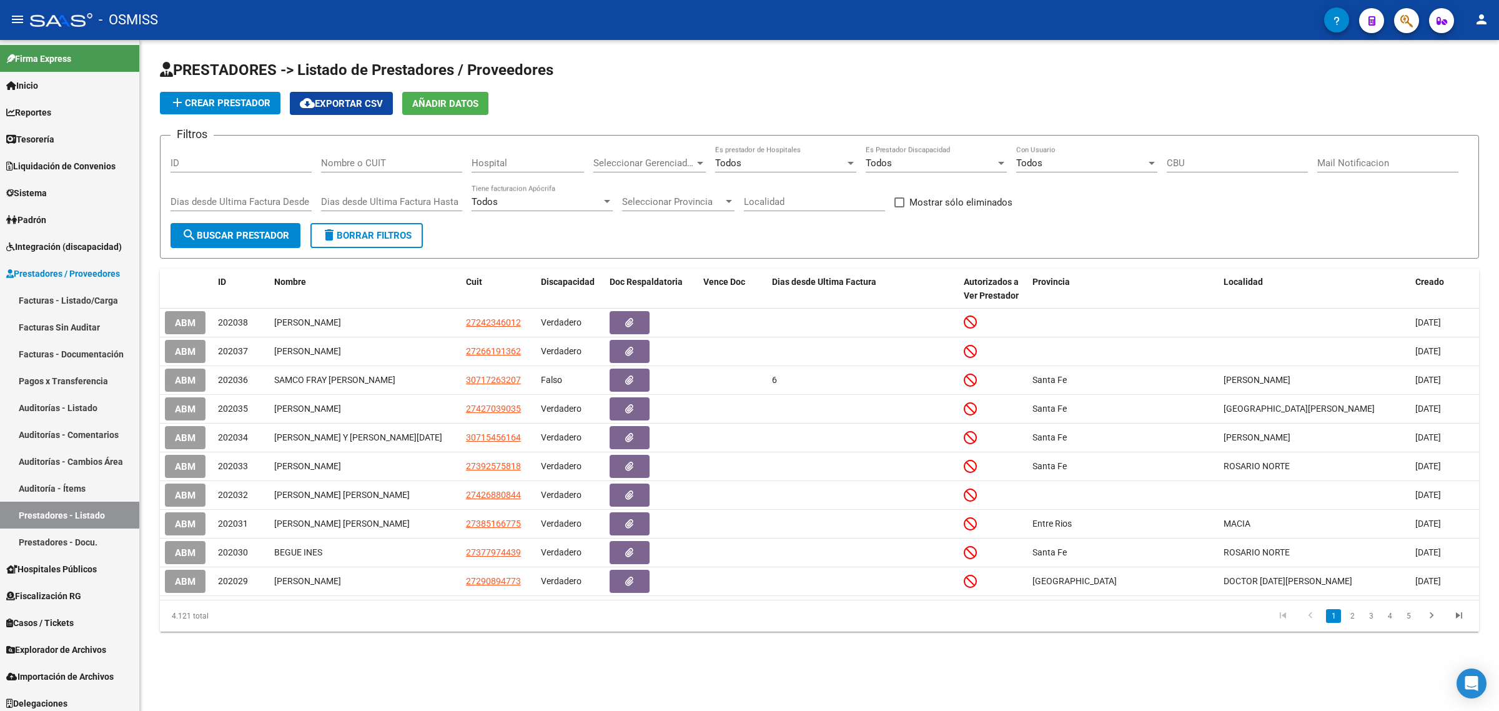
click at [379, 157] on input "Nombre o CUIT" at bounding box center [391, 162] width 141 height 11
paste input "30711922624"
type input "30711922624"
click at [229, 225] on button "search Buscar Prestador" at bounding box center [235, 235] width 130 height 25
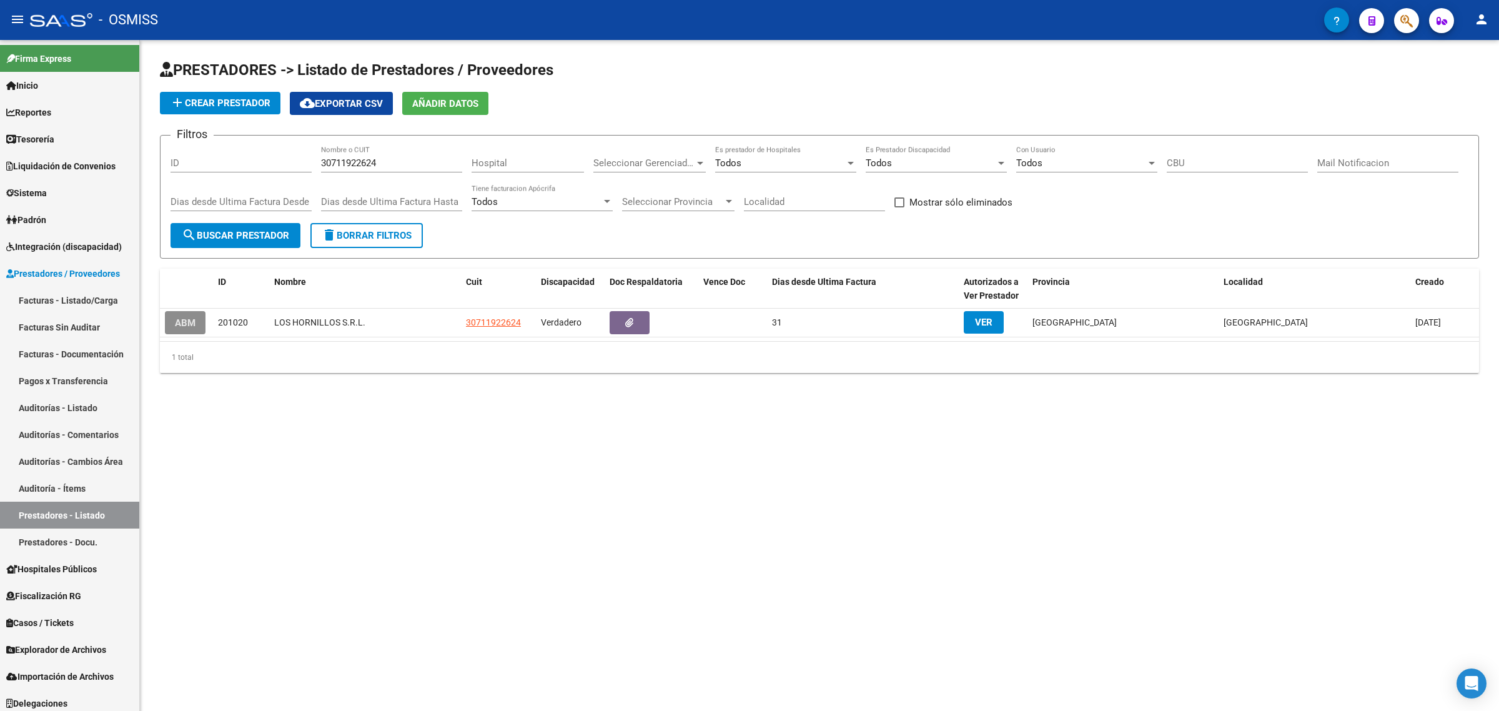
click at [182, 322] on span "ABM" at bounding box center [185, 322] width 21 height 11
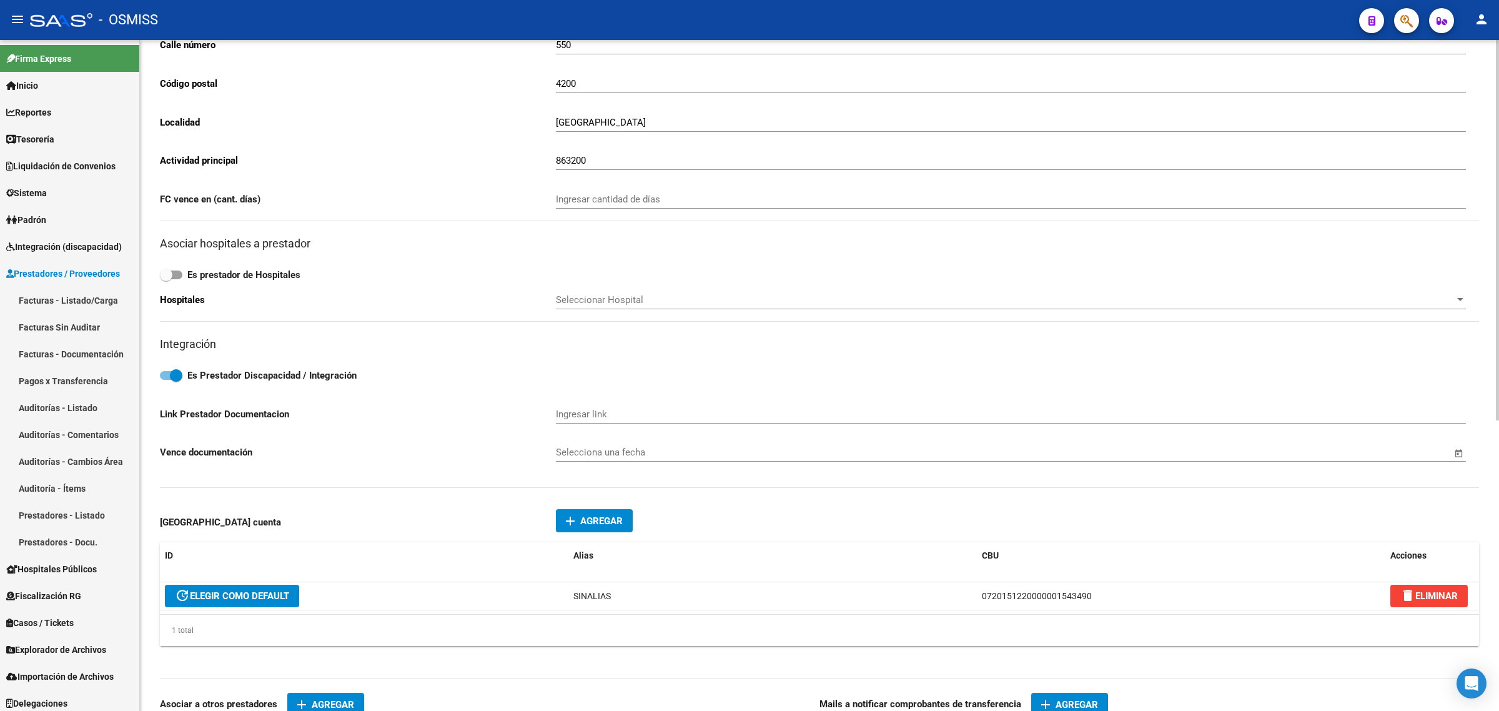
scroll to position [312, 0]
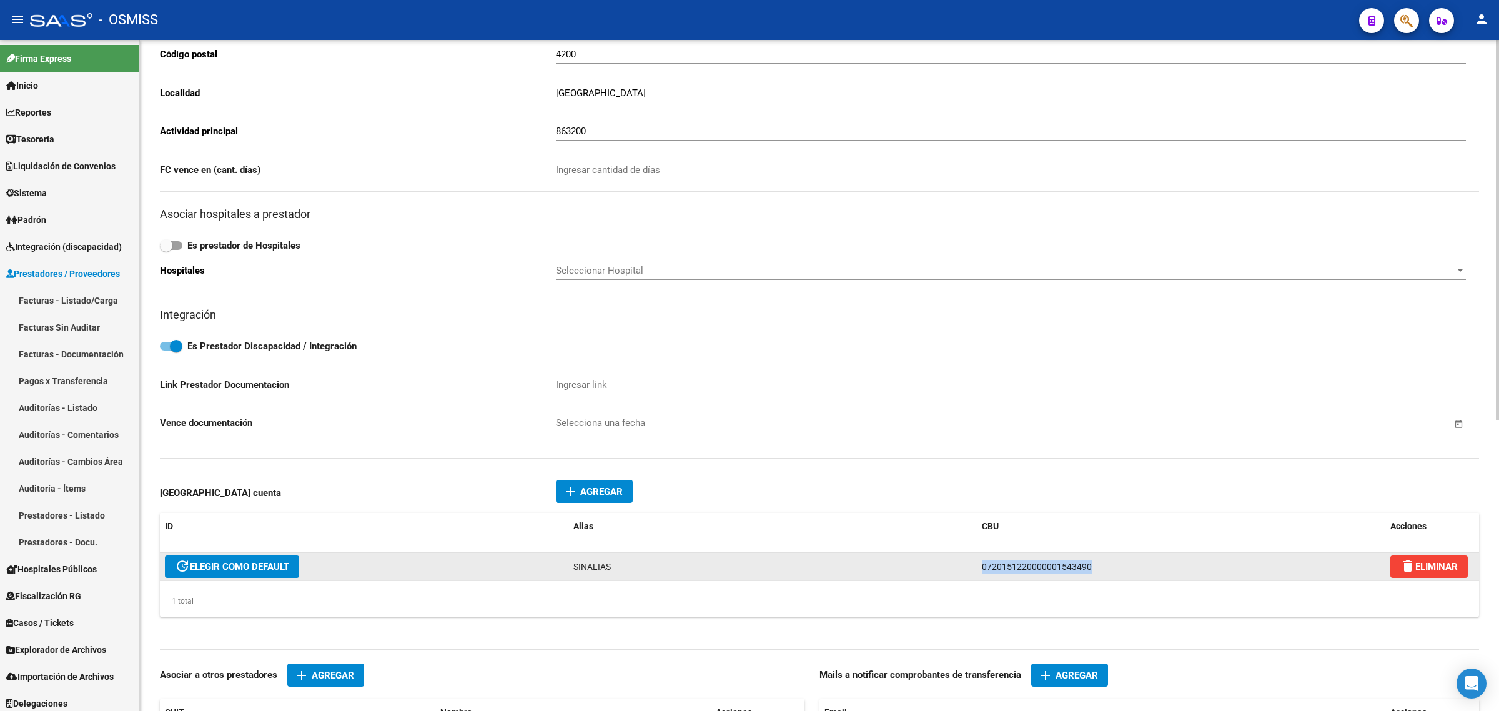
drag, startPoint x: 1102, startPoint y: 565, endPoint x: 824, endPoint y: 553, distance: 278.2
click at [831, 553] on div "update ELEGIR COMO DEFAULT SINALIAS 0720151220000001543490 delete ELIMINAR" at bounding box center [819, 567] width 1319 height 28
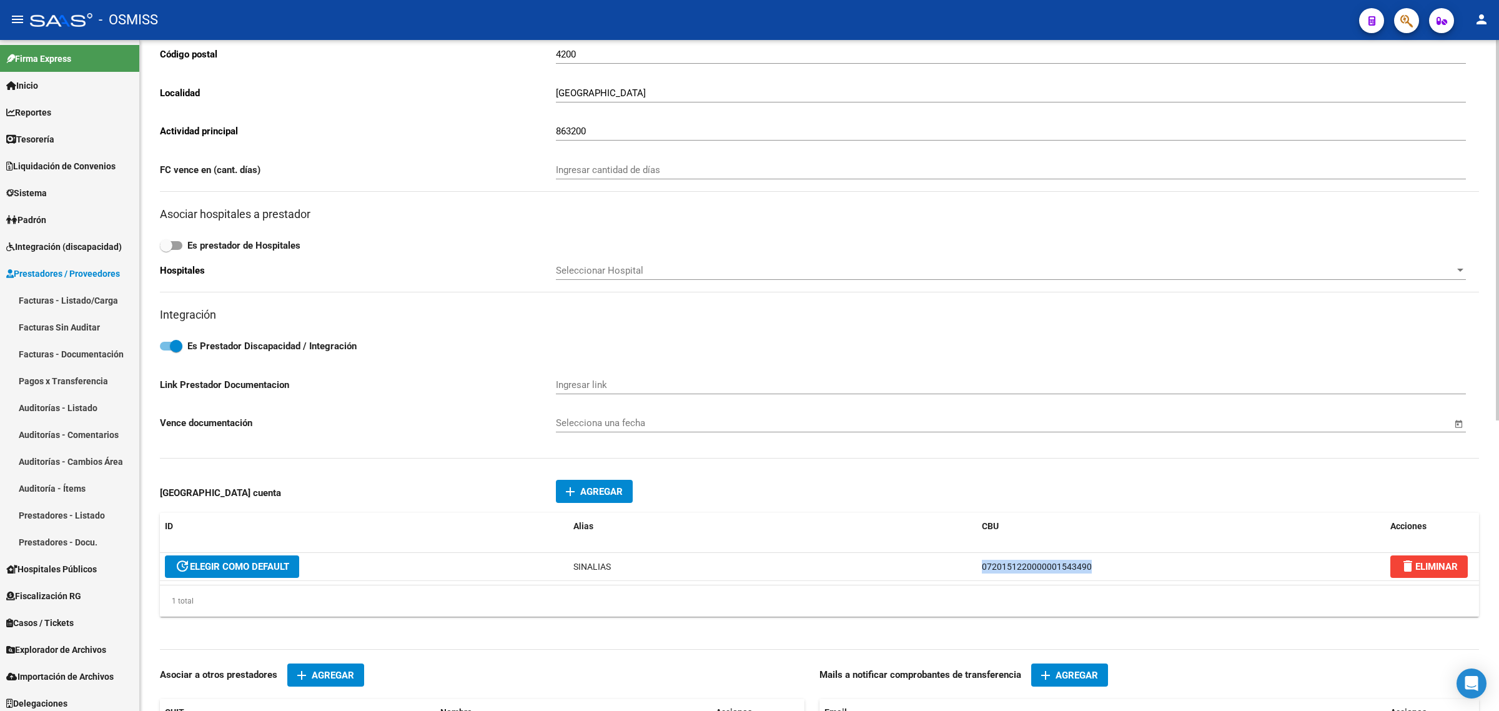
copy div "0720151220000001543490"
